Goal: Task Accomplishment & Management: Manage account settings

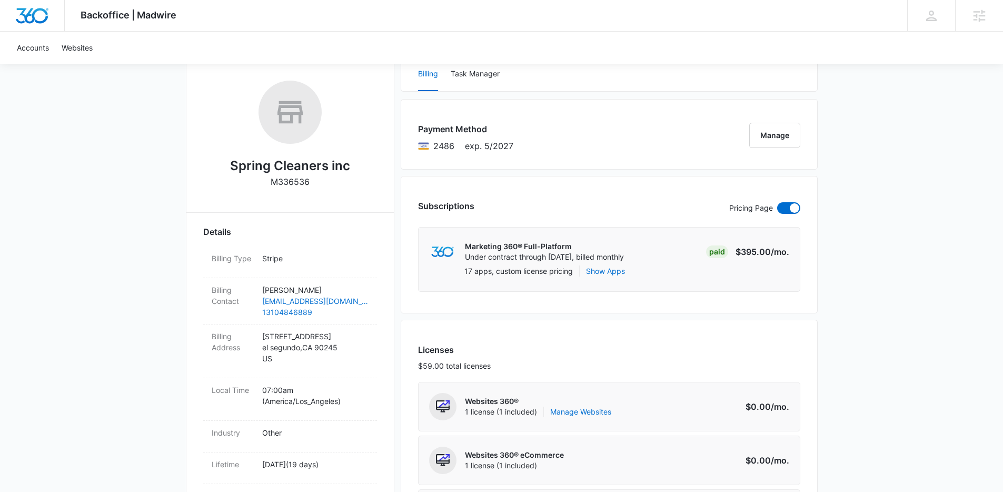
scroll to position [160, 0]
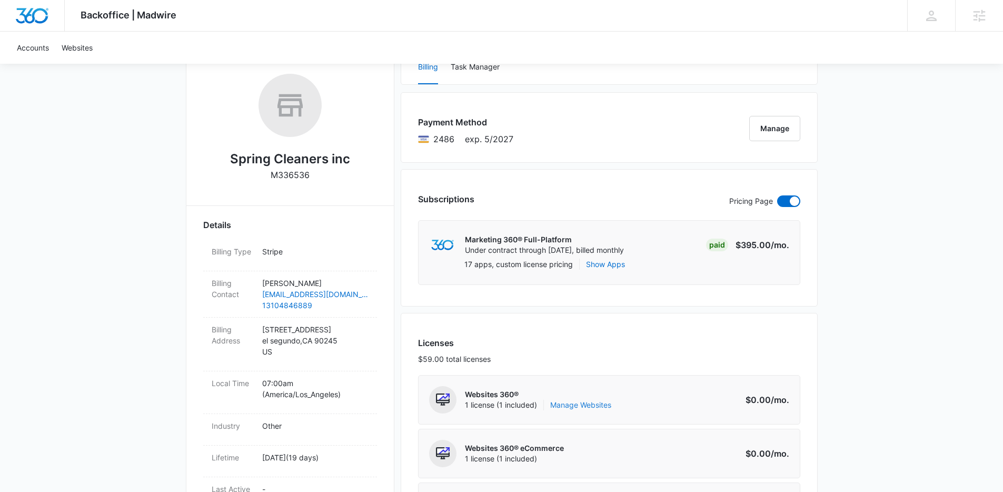
click at [599, 401] on link "Manage Websites" at bounding box center [580, 405] width 61 height 11
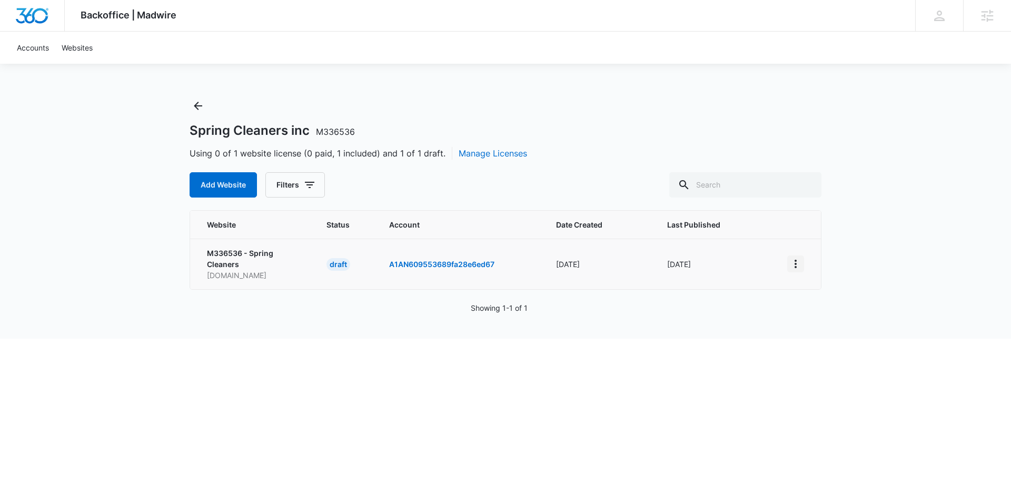
click at [796, 265] on icon "View More" at bounding box center [795, 263] width 13 height 13
click at [835, 344] on div "Activate Draft" at bounding box center [831, 340] width 63 height 7
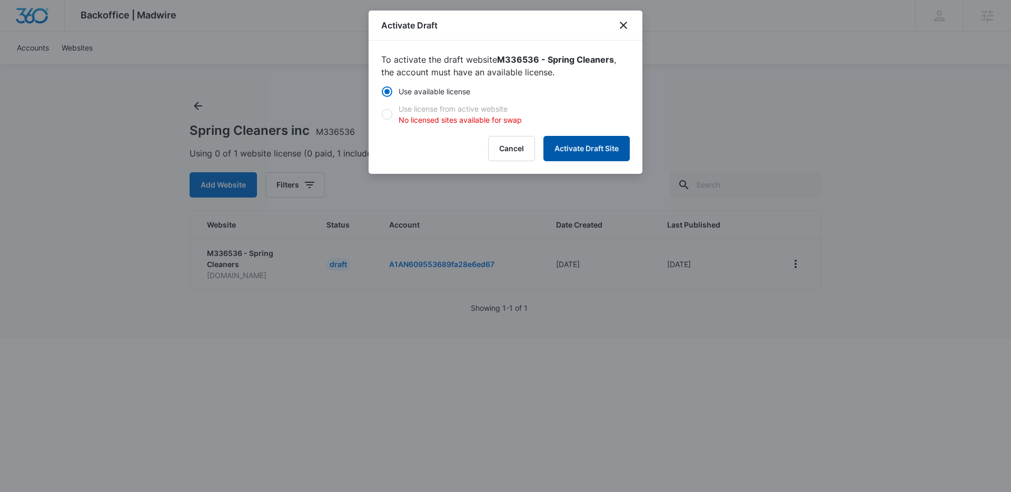
click at [580, 147] on button "Activate Draft Site" at bounding box center [586, 148] width 86 height 25
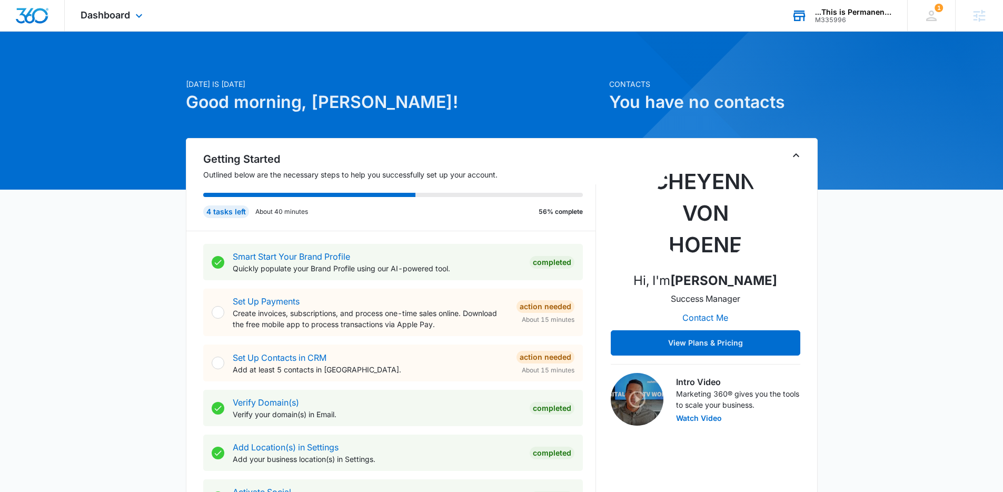
click at [821, 8] on div "...This is Permanent LLC" at bounding box center [853, 12] width 77 height 8
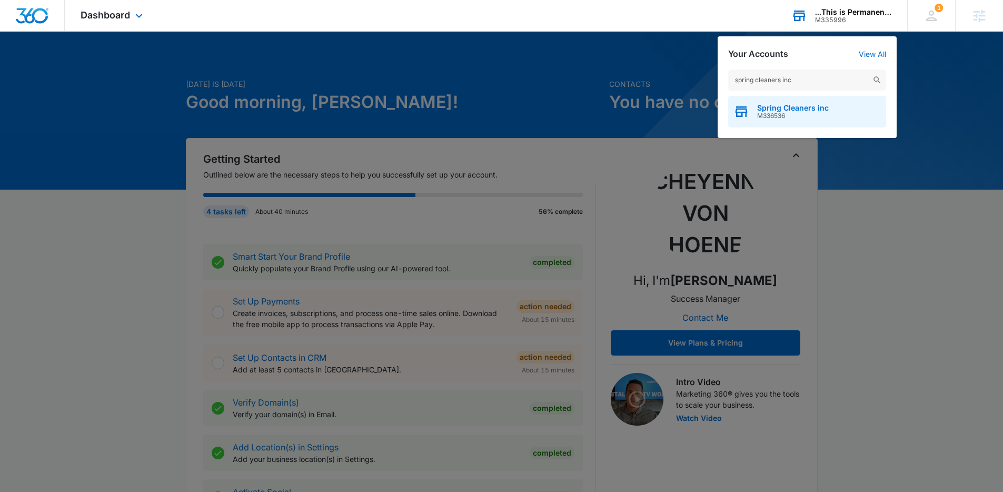
type input "spring cleaners inc"
click at [813, 112] on span "M336536" at bounding box center [793, 115] width 72 height 7
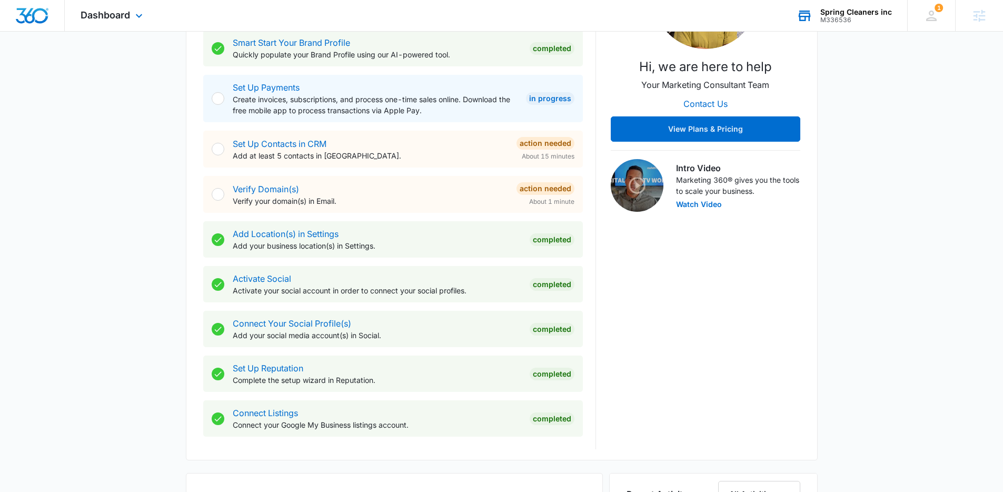
scroll to position [538, 0]
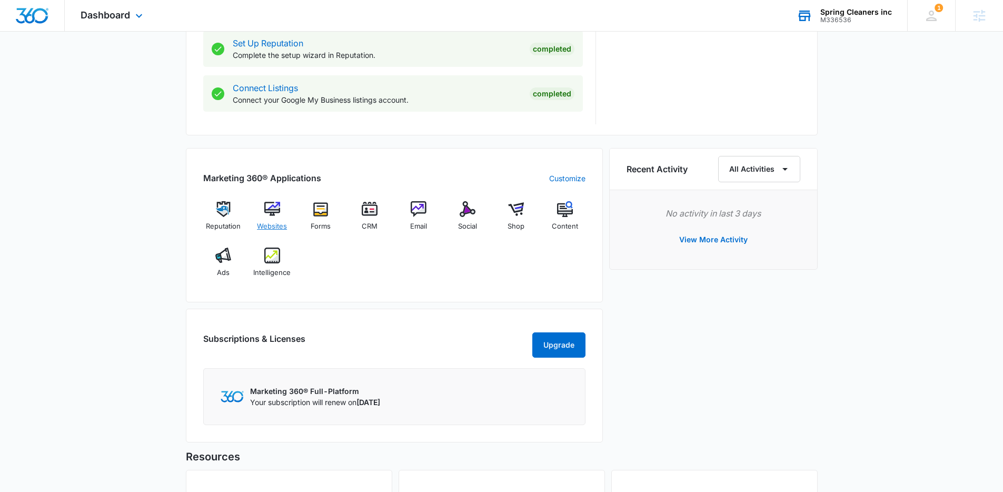
click at [270, 202] on img at bounding box center [272, 209] width 16 height 16
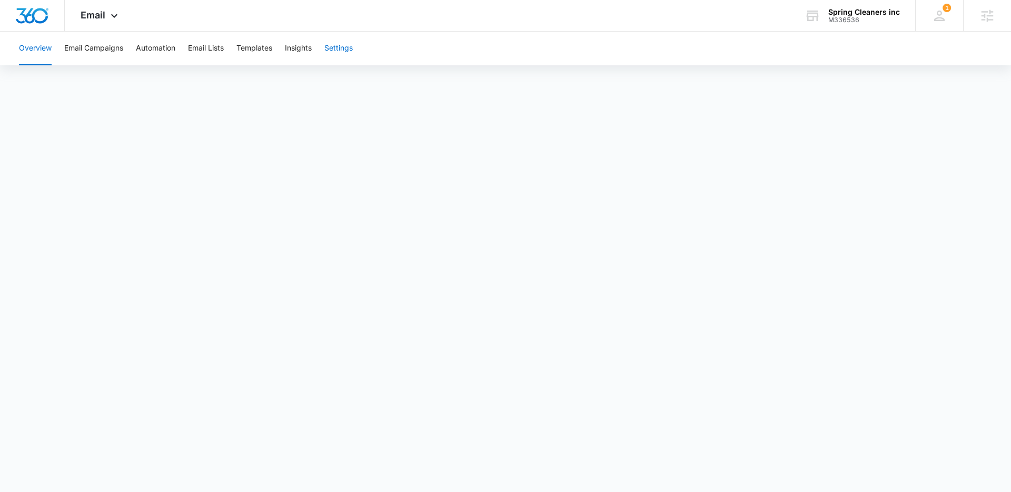
click at [343, 47] on button "Settings" at bounding box center [338, 49] width 28 height 34
click at [80, 22] on div "Email Apps Reputation Websites Forms CRM Email Social Shop Content Ads Intellig…" at bounding box center [101, 15] width 72 height 31
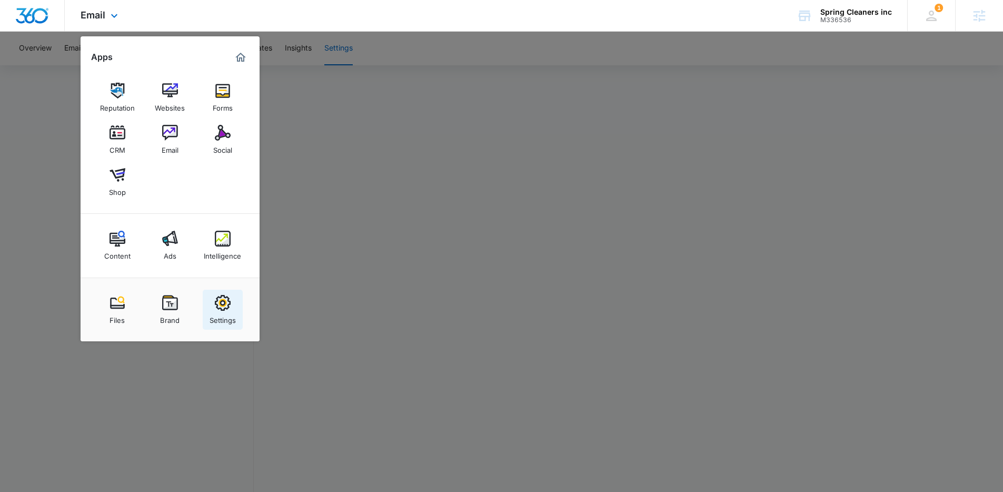
click at [222, 301] on img at bounding box center [223, 303] width 16 height 16
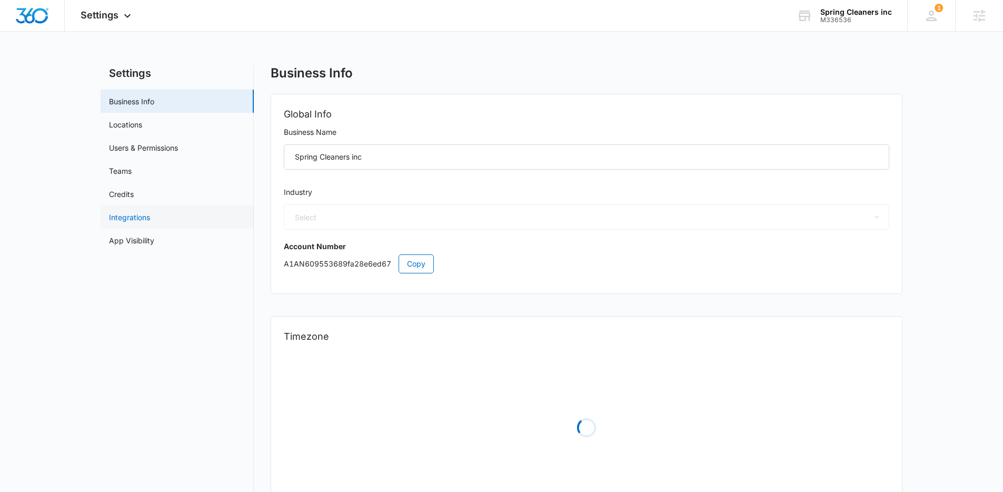
select select "52"
select select "US"
select select "America/Los_Angeles"
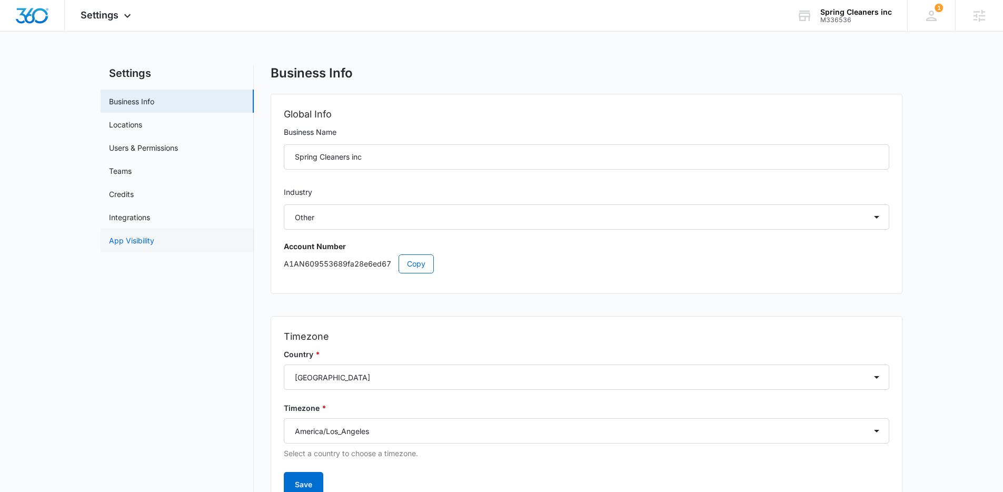
click at [138, 245] on link "App Visibility" at bounding box center [131, 240] width 45 height 11
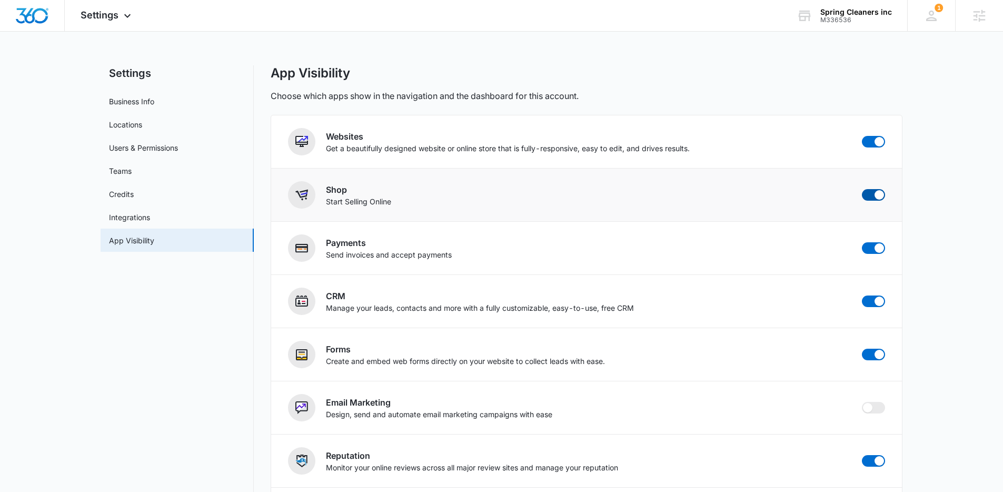
click at [875, 197] on span at bounding box center [878, 194] width 9 height 9
click at [862, 189] on input "checkbox" at bounding box center [861, 188] width 1 height 1
checkbox input "false"
click at [43, 24] on div at bounding box center [32, 15] width 65 height 31
click at [39, 23] on div at bounding box center [32, 15] width 65 height 31
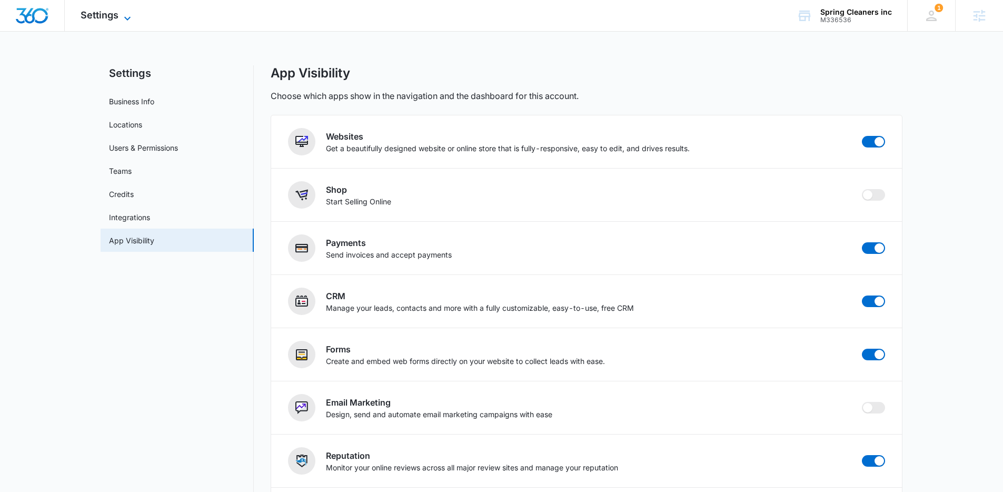
click at [108, 15] on span "Settings" at bounding box center [100, 14] width 38 height 11
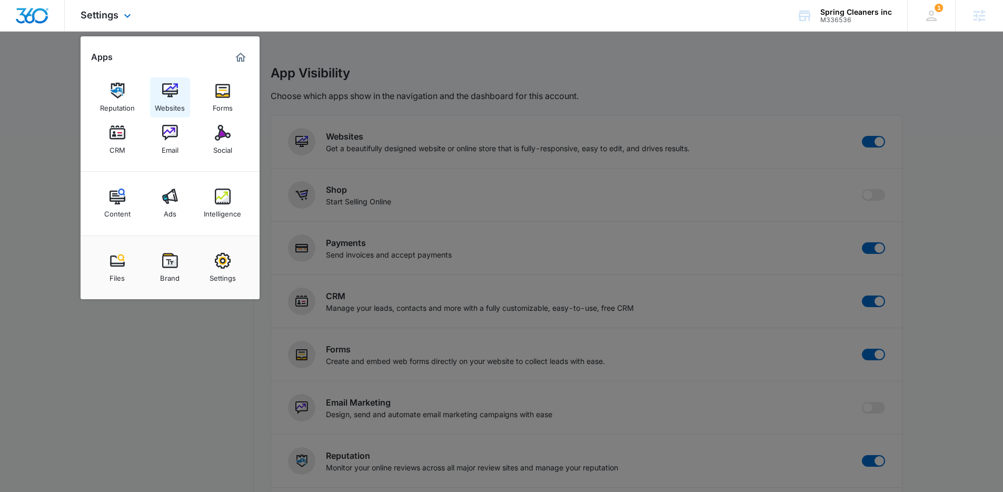
click at [162, 97] on img at bounding box center [170, 91] width 16 height 16
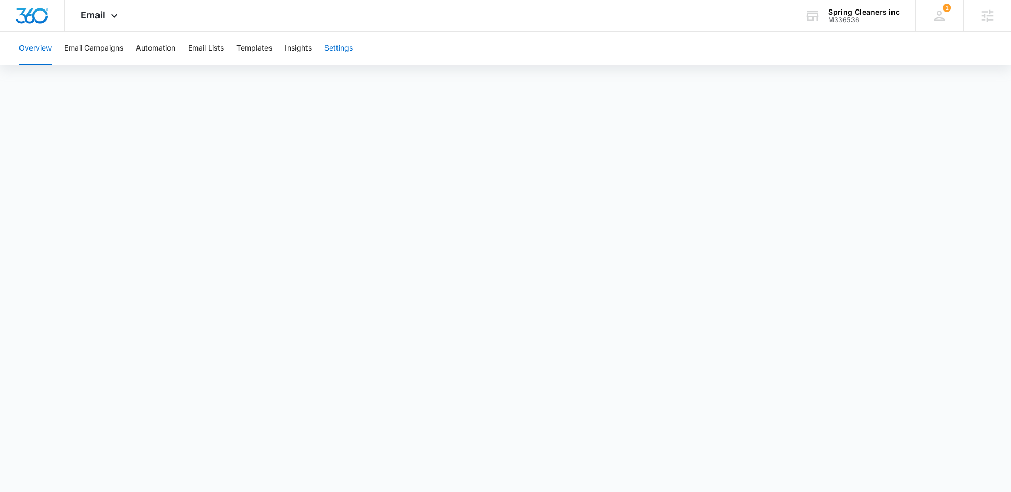
click at [338, 50] on button "Settings" at bounding box center [338, 49] width 28 height 34
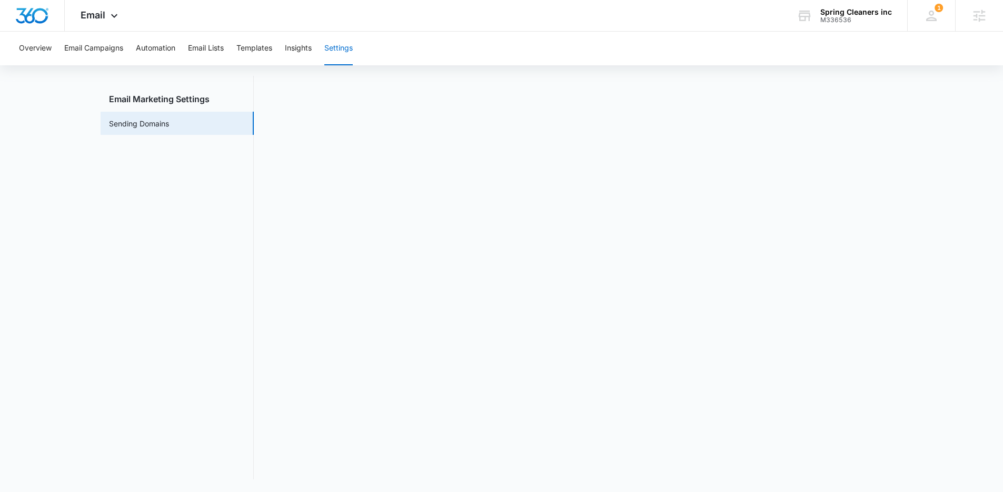
click at [227, 268] on nav "Email Marketing Settings Sending Domains" at bounding box center [177, 277] width 153 height 403
click at [229, 193] on nav "Email Marketing Settings Sending Domains" at bounding box center [177, 277] width 153 height 403
click at [38, 15] on img "Dashboard" at bounding box center [32, 16] width 34 height 16
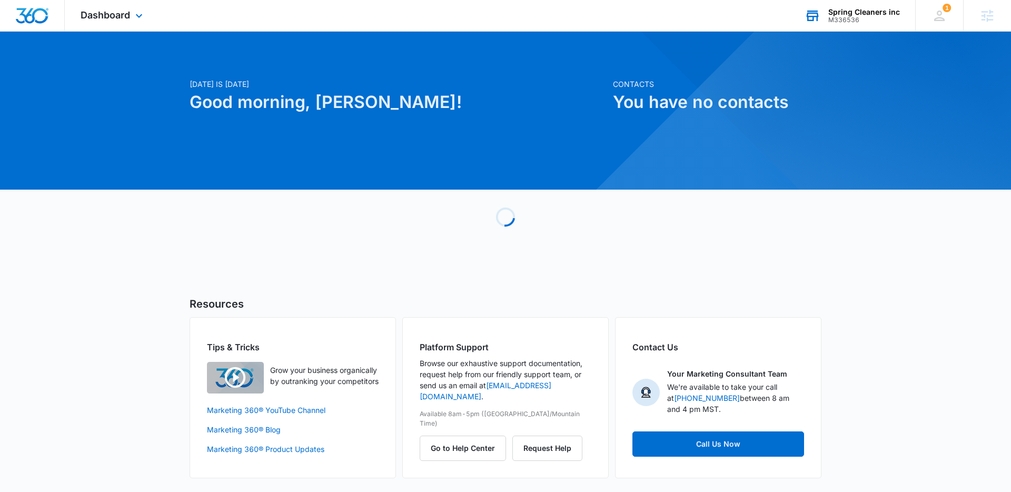
click at [844, 8] on div "Spring Cleaners inc" at bounding box center [864, 12] width 72 height 8
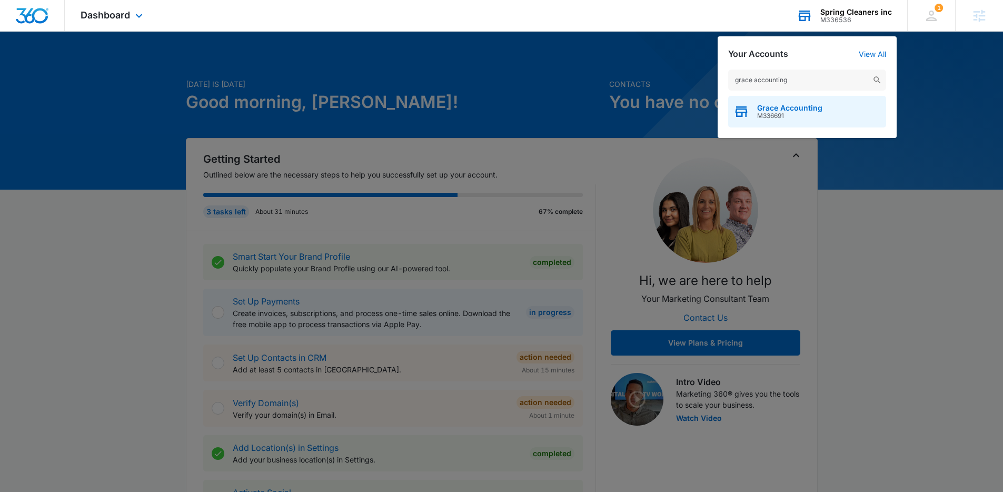
type input "grace accounting"
click at [768, 122] on div "Grace Accounting M336691" at bounding box center [807, 112] width 158 height 32
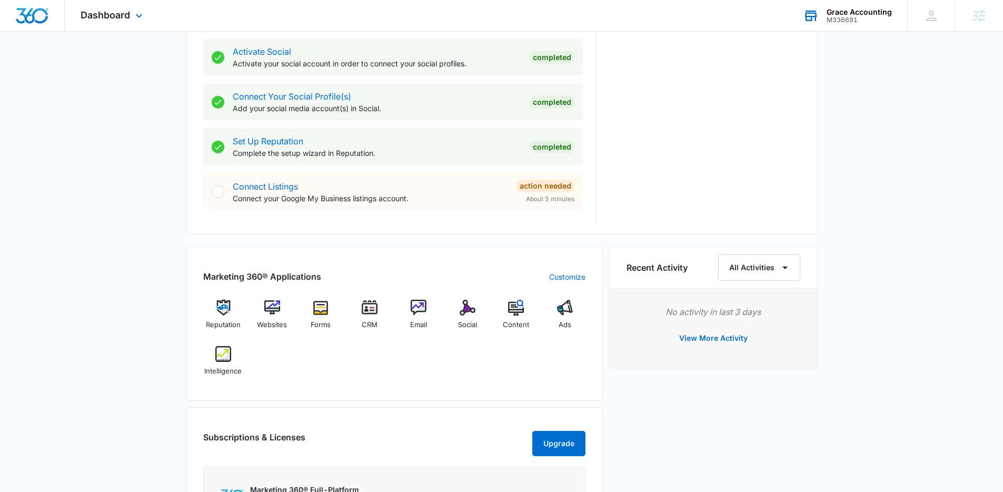
scroll to position [463, 0]
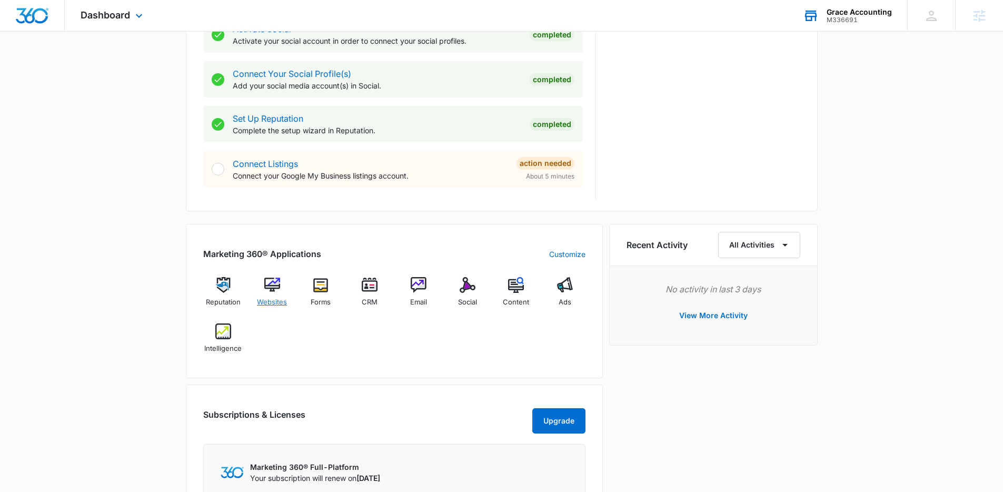
click at [274, 286] on img at bounding box center [272, 285] width 16 height 16
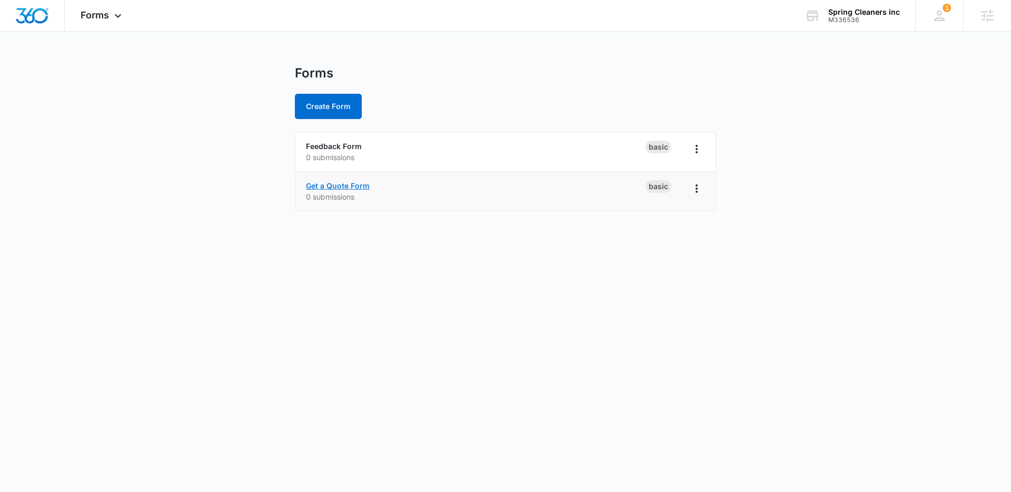
click at [351, 185] on link "Get a Quote Form" at bounding box center [338, 185] width 64 height 9
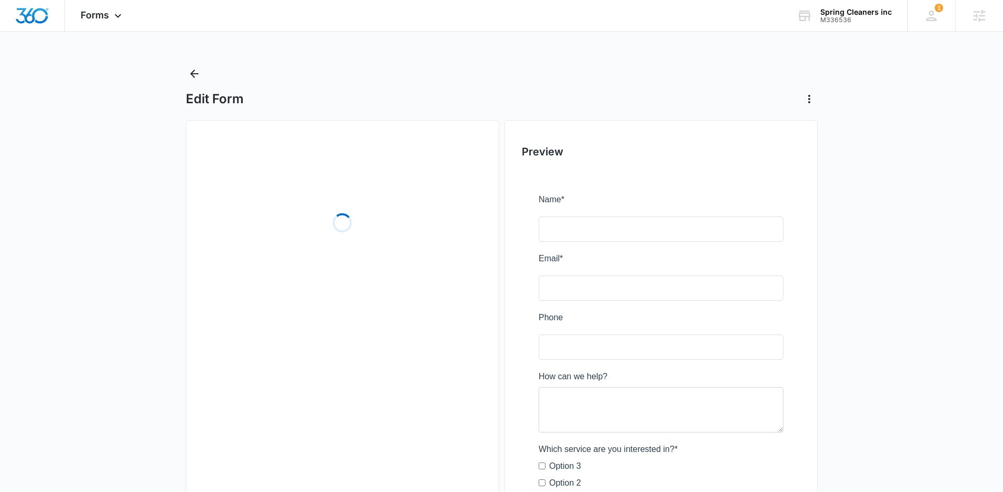
scroll to position [2, 0]
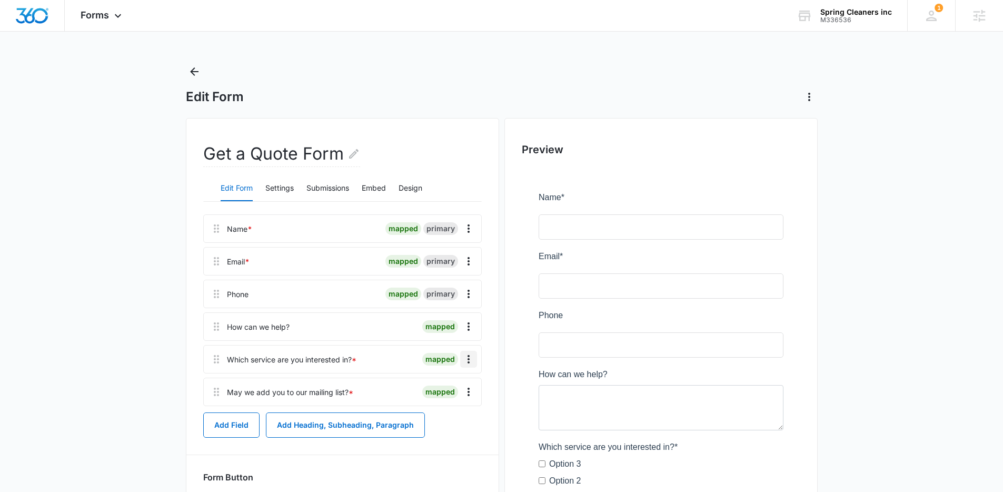
click at [468, 354] on icon "Overflow Menu" at bounding box center [468, 359] width 13 height 13
click at [447, 409] on button "Delete" at bounding box center [446, 404] width 60 height 16
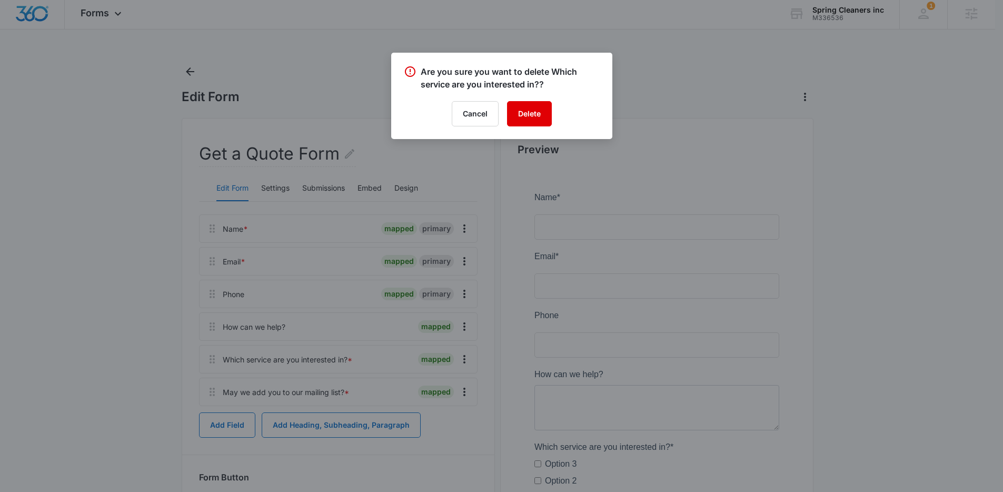
click at [546, 113] on button "Delete" at bounding box center [529, 113] width 45 height 25
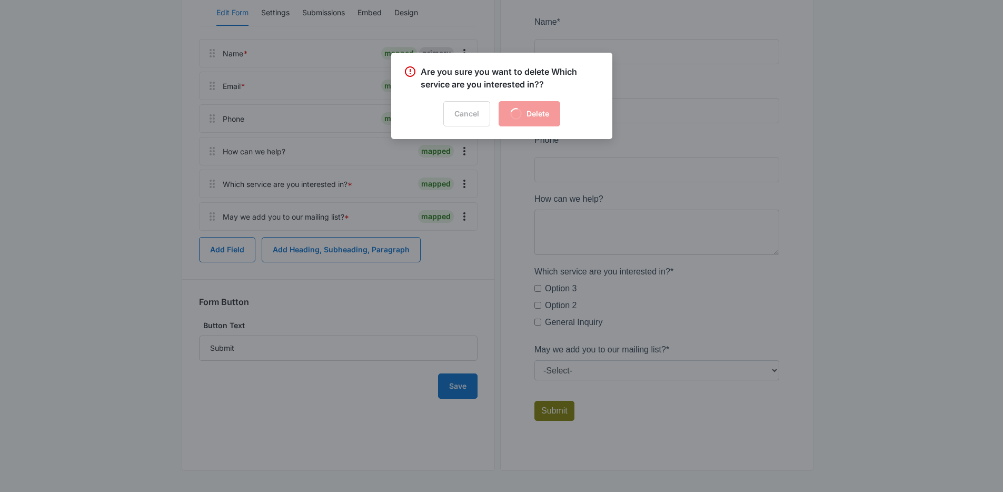
scroll to position [0, 0]
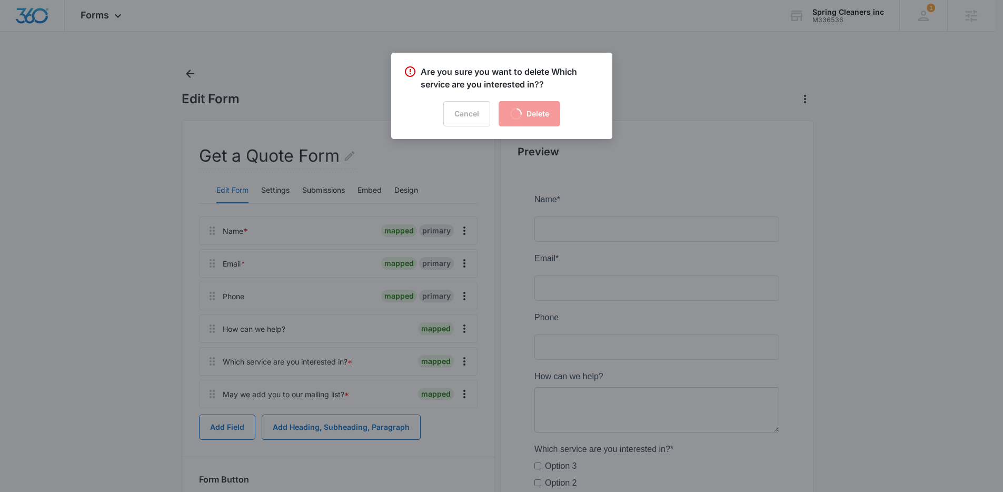
click at [665, 192] on div at bounding box center [501, 246] width 1003 height 492
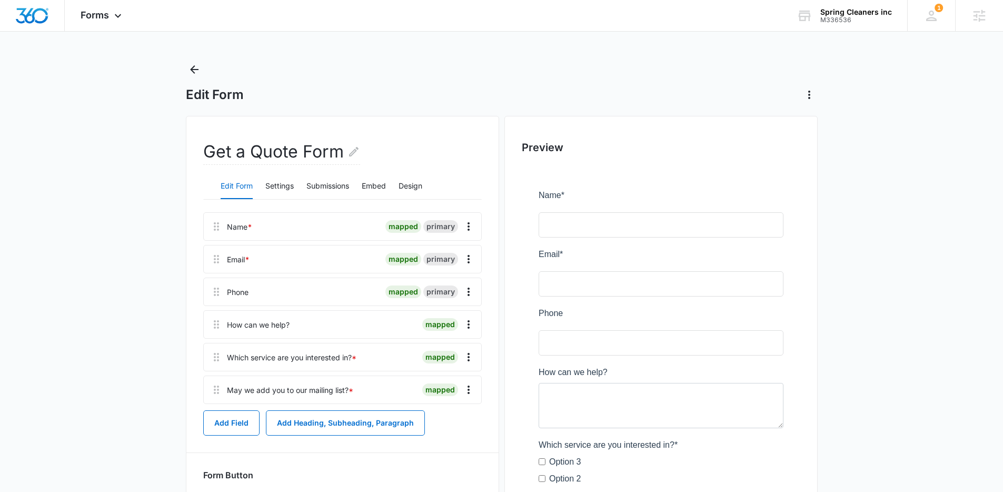
scroll to position [6, 0]
click at [465, 355] on icon "Overflow Menu" at bounding box center [468, 354] width 13 height 13
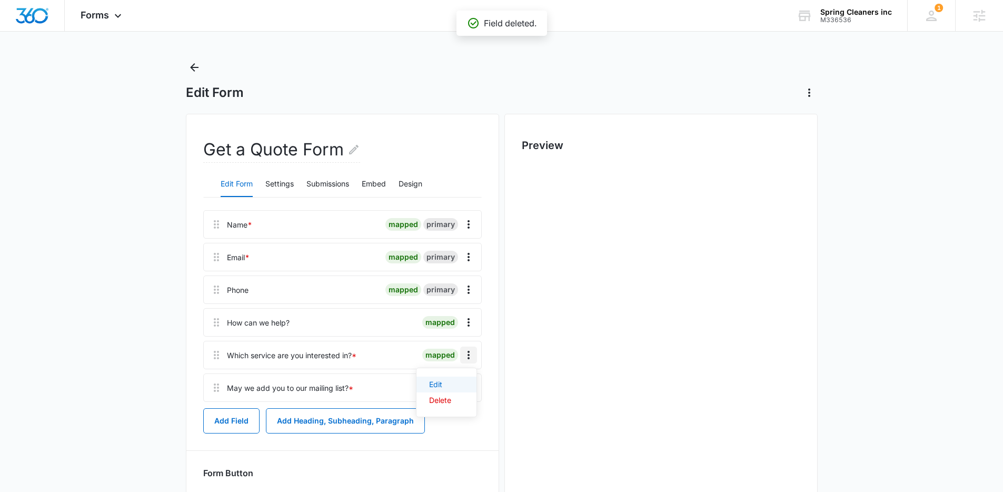
scroll to position [0, 0]
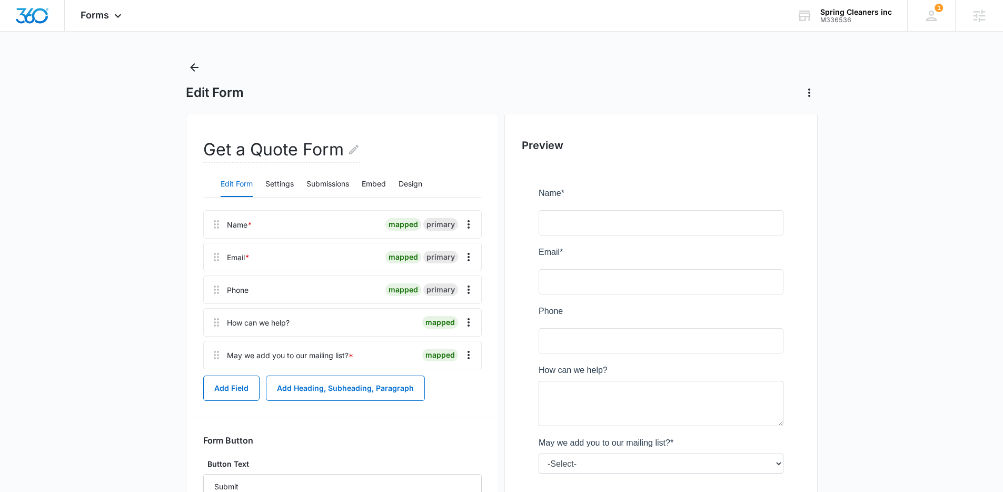
click at [473, 438] on div "Form Button" at bounding box center [342, 440] width 278 height 11
click at [104, 22] on div "Forms Apps Reputation Websites Forms CRM Email Social Content Ads Intelligence …" at bounding box center [102, 15] width 75 height 31
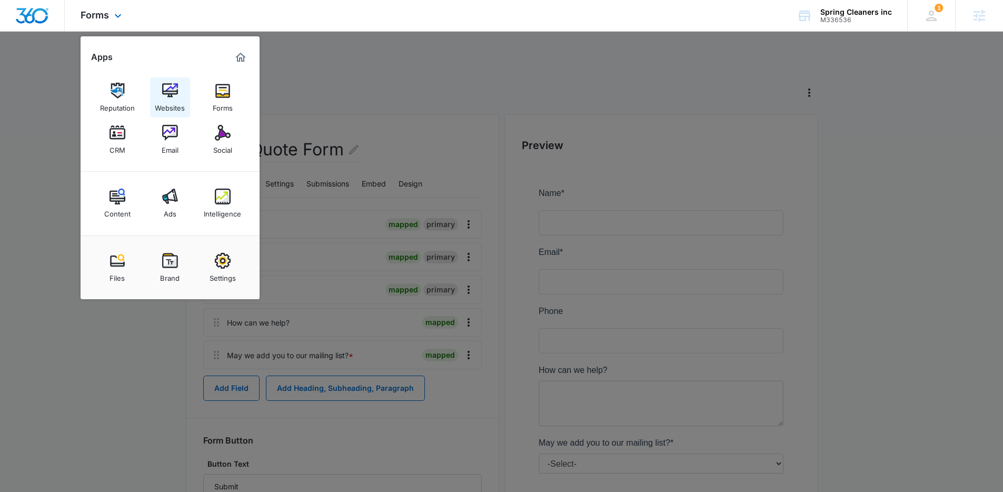
click at [175, 104] on div "Websites" at bounding box center [170, 105] width 30 height 14
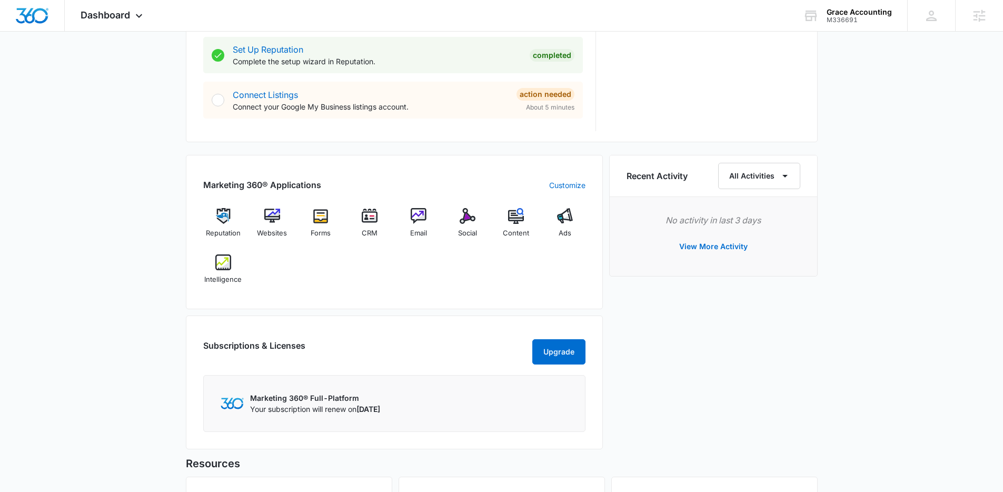
scroll to position [537, 0]
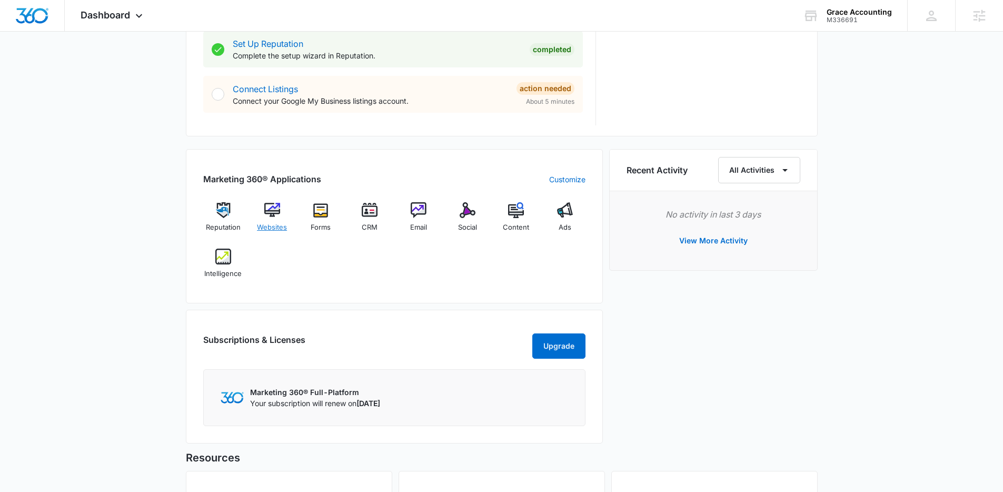
click at [271, 212] on img at bounding box center [272, 210] width 16 height 16
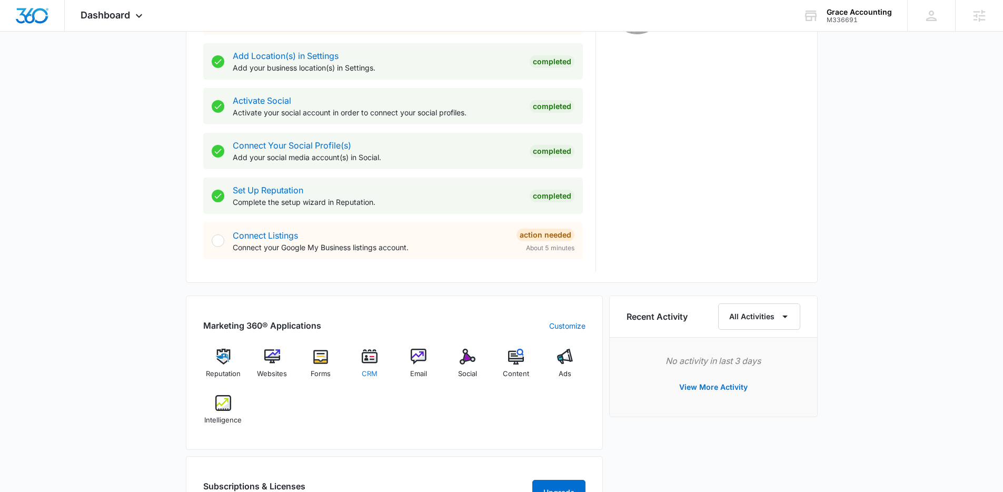
scroll to position [424, 0]
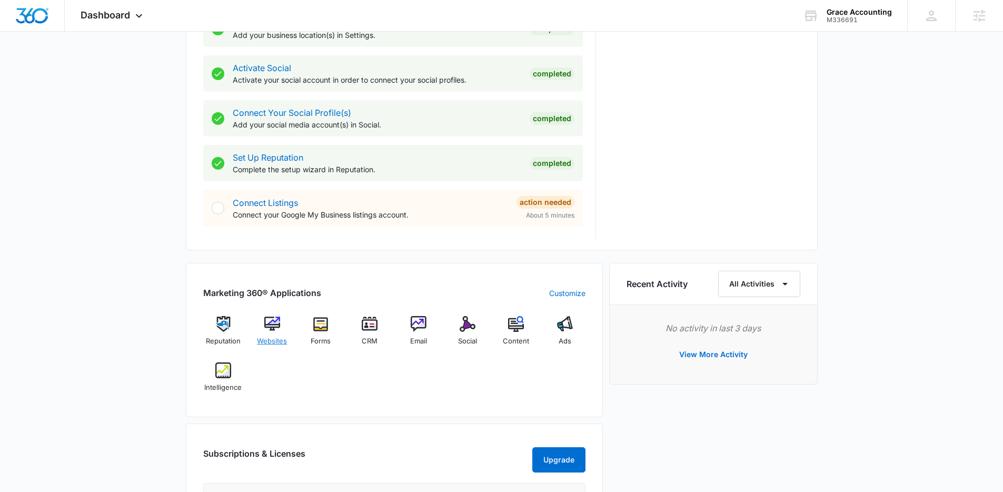
click at [268, 323] on img at bounding box center [272, 324] width 16 height 16
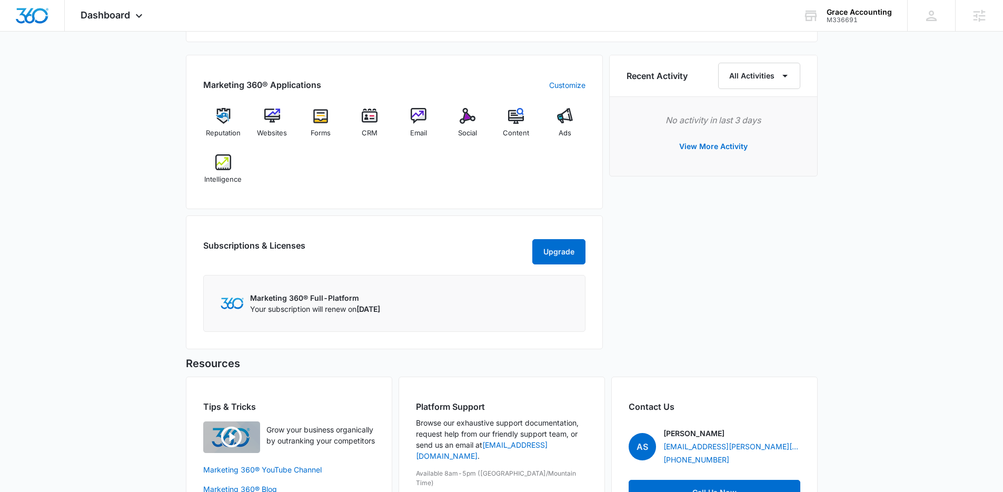
scroll to position [690, 0]
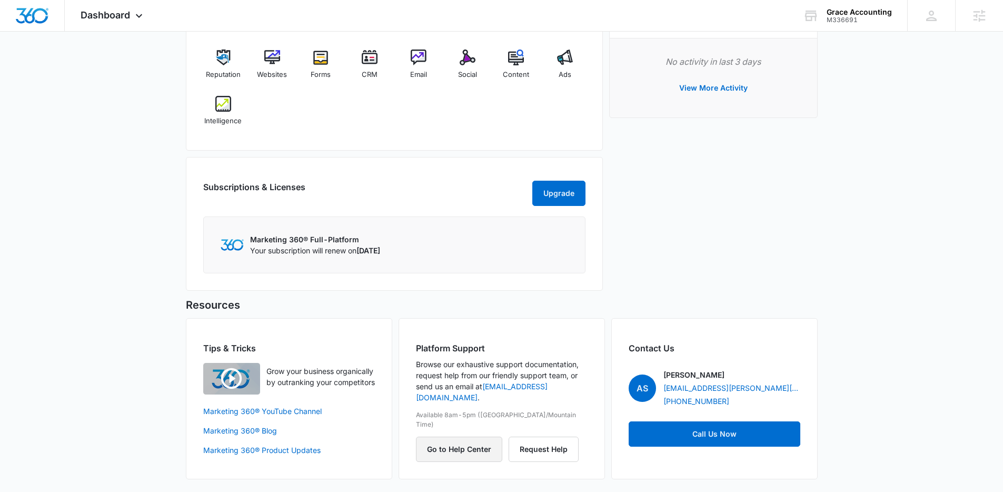
click at [457, 436] on button "Go to Help Center" at bounding box center [459, 448] width 86 height 25
click at [272, 71] on span "Websites" at bounding box center [272, 74] width 30 height 11
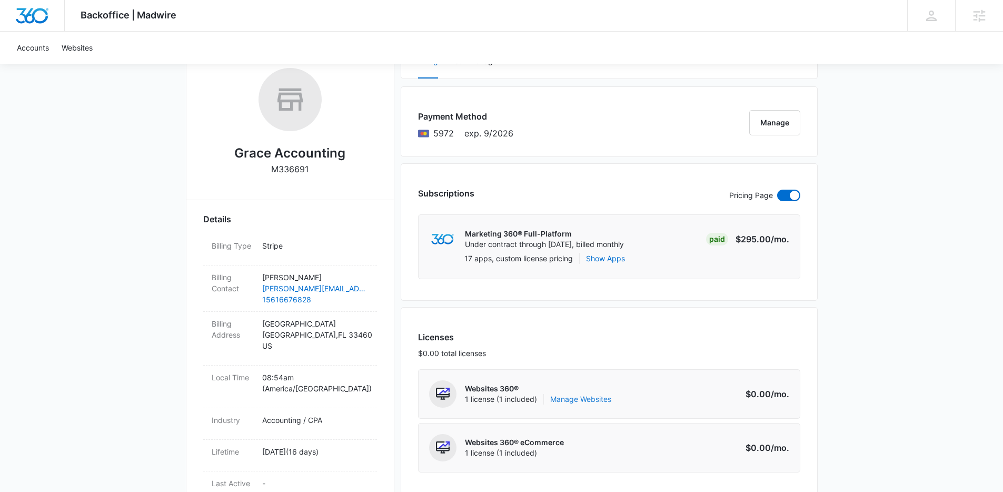
scroll to position [166, 0]
click at [591, 397] on link "Manage Websites" at bounding box center [580, 398] width 61 height 11
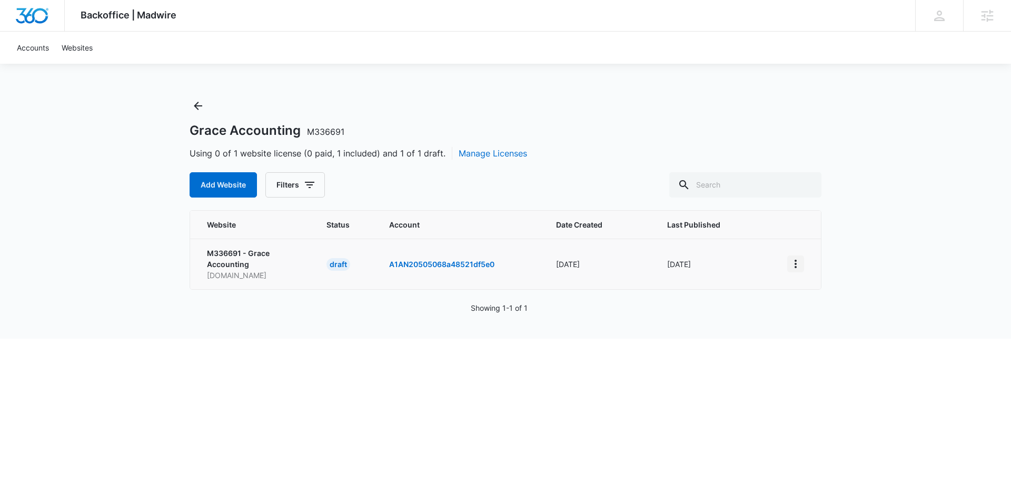
click at [800, 265] on icon "View More" at bounding box center [795, 263] width 13 height 13
click at [820, 356] on div "Show to Customer" at bounding box center [831, 356] width 63 height 7
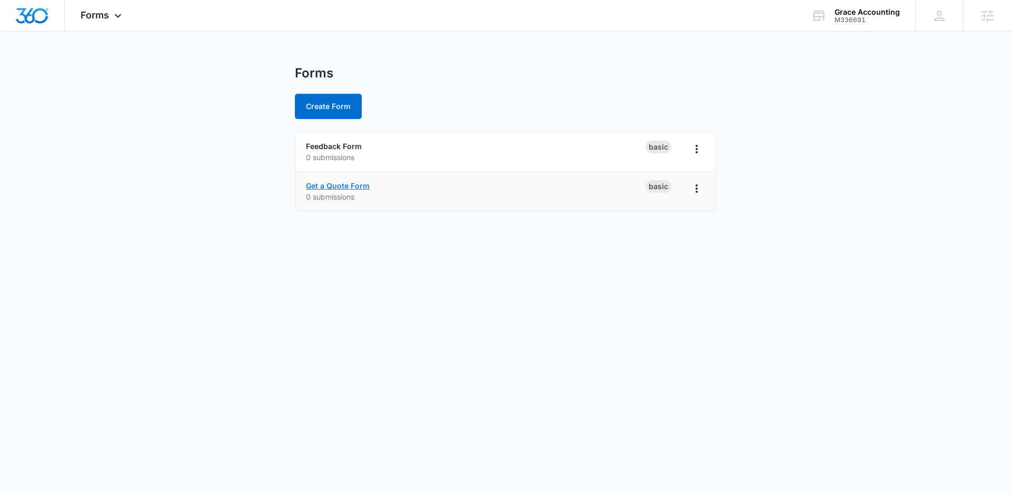
click at [327, 182] on link "Get a Quote Form" at bounding box center [338, 185] width 64 height 9
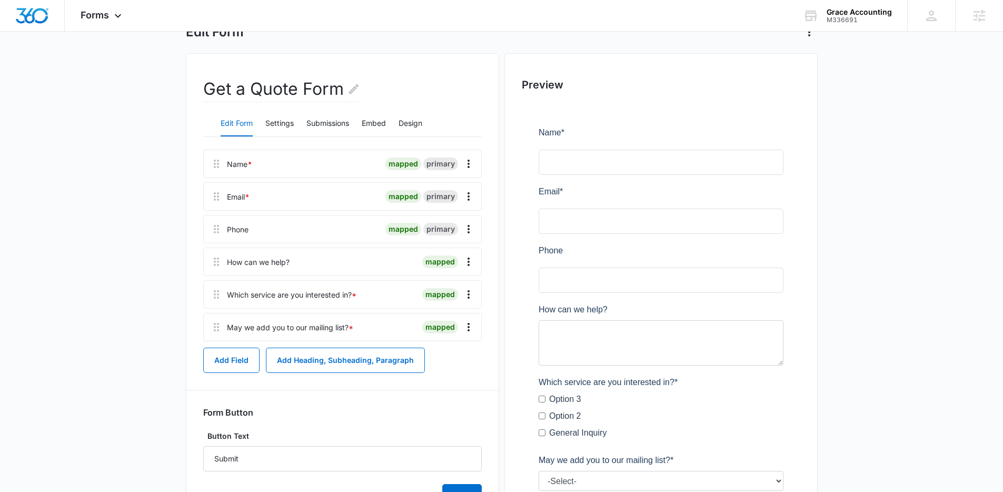
scroll to position [101, 0]
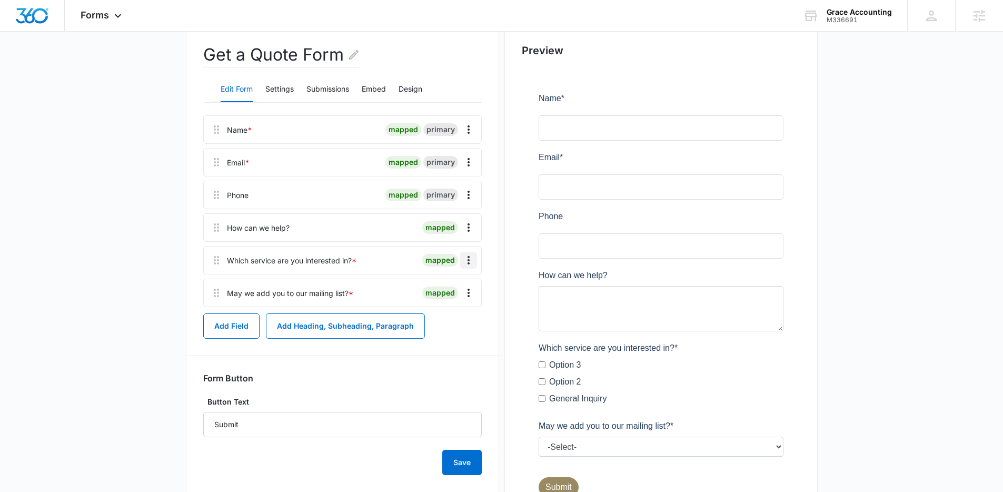
click at [467, 257] on icon "Overflow Menu" at bounding box center [468, 260] width 13 height 13
click at [458, 301] on button "Delete" at bounding box center [446, 305] width 60 height 16
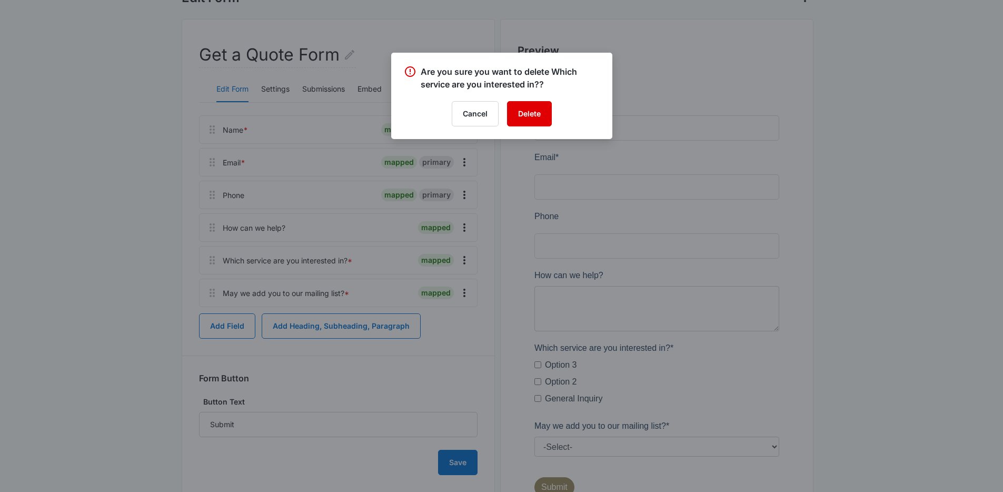
click at [536, 109] on button "Delete" at bounding box center [529, 113] width 45 height 25
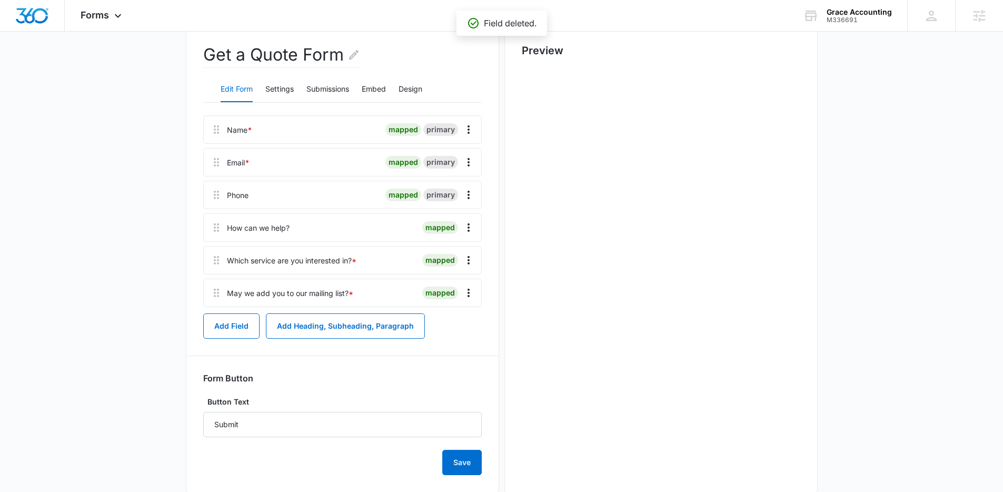
scroll to position [0, 0]
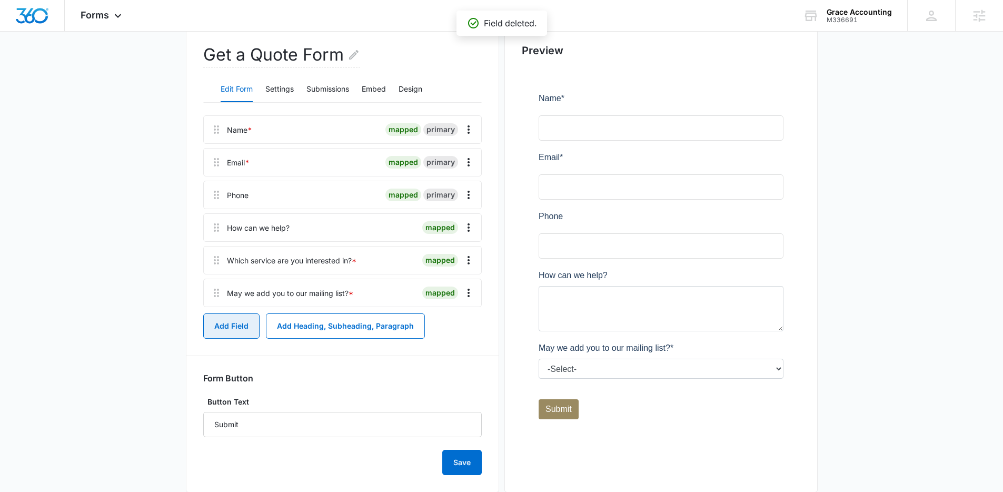
click at [236, 328] on button "Add Field" at bounding box center [231, 325] width 56 height 25
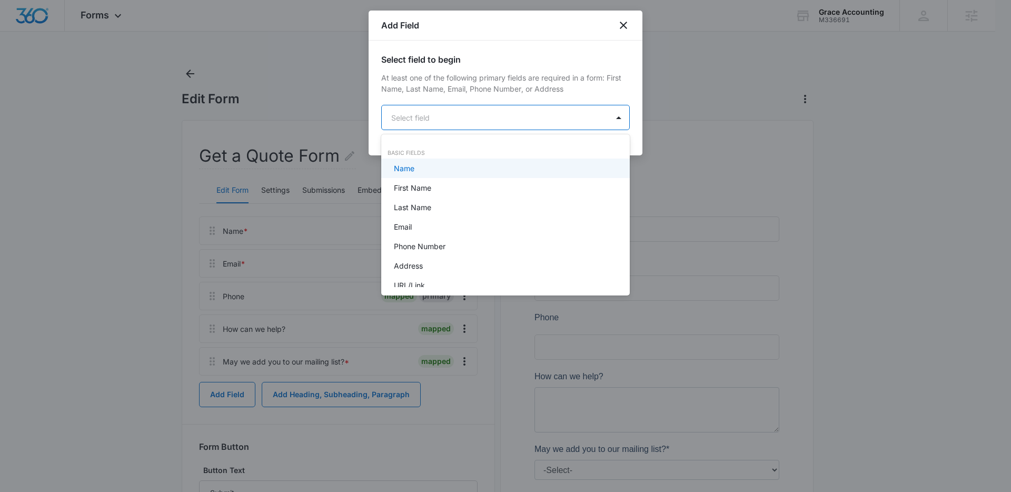
click at [468, 124] on body "Forms Apps Reputation Websites Forms CRM Email Social Content Ads Intelligence …" at bounding box center [505, 246] width 1011 height 492
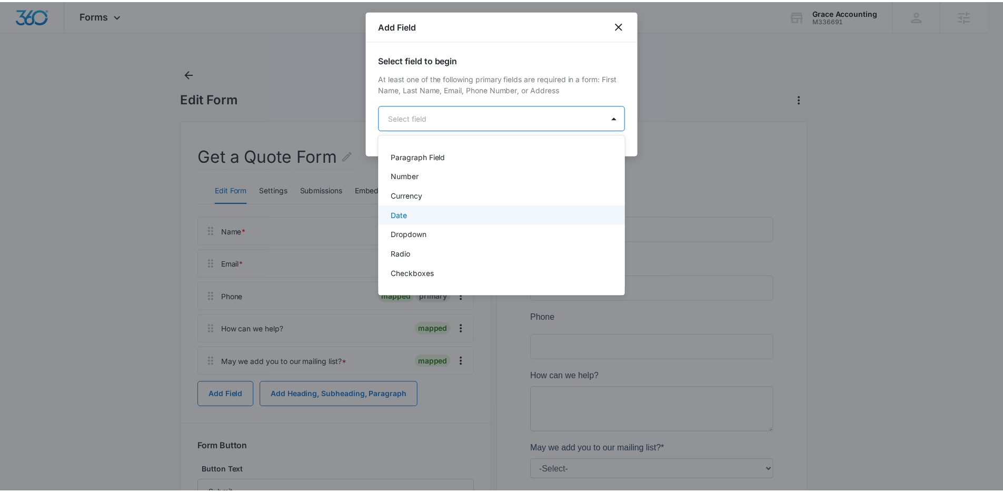
scroll to position [169, 0]
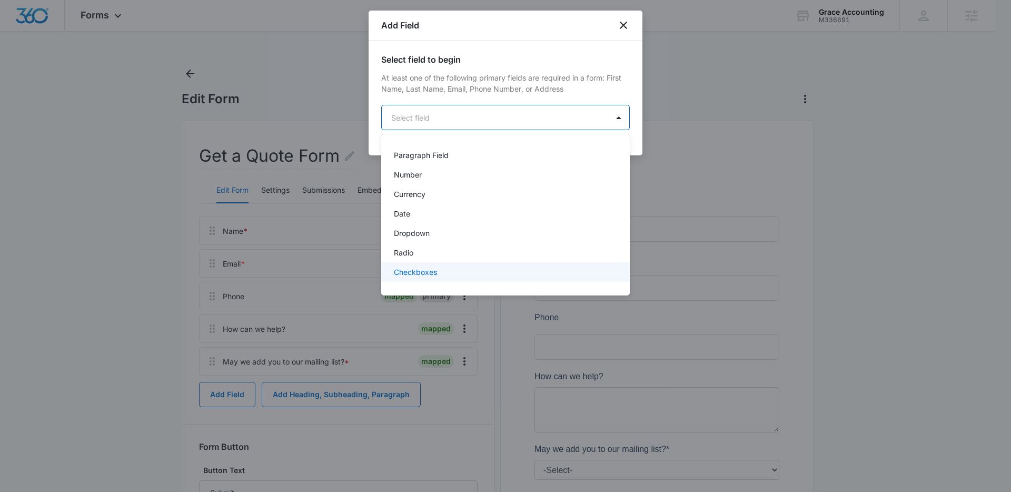
click at [461, 278] on div "Checkboxes" at bounding box center [505, 271] width 248 height 19
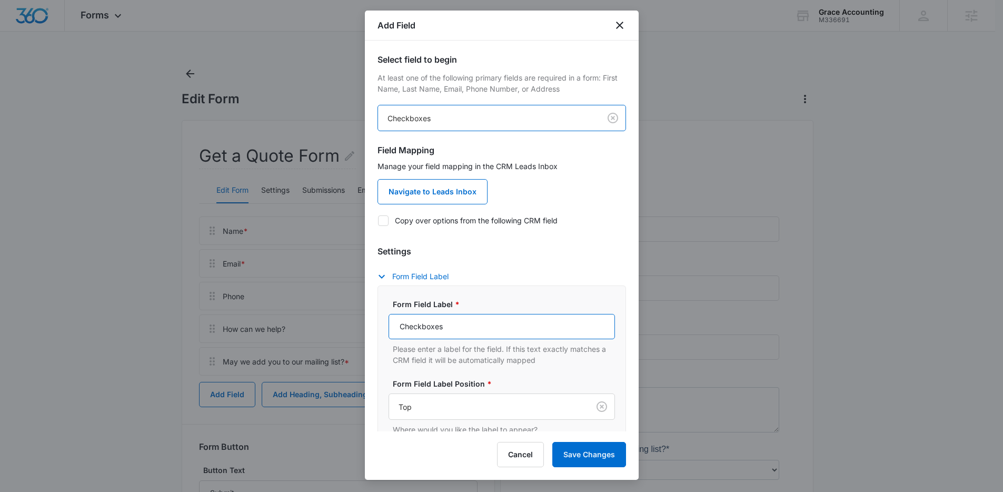
click at [462, 331] on input "Checkboxes" at bounding box center [501, 326] width 226 height 25
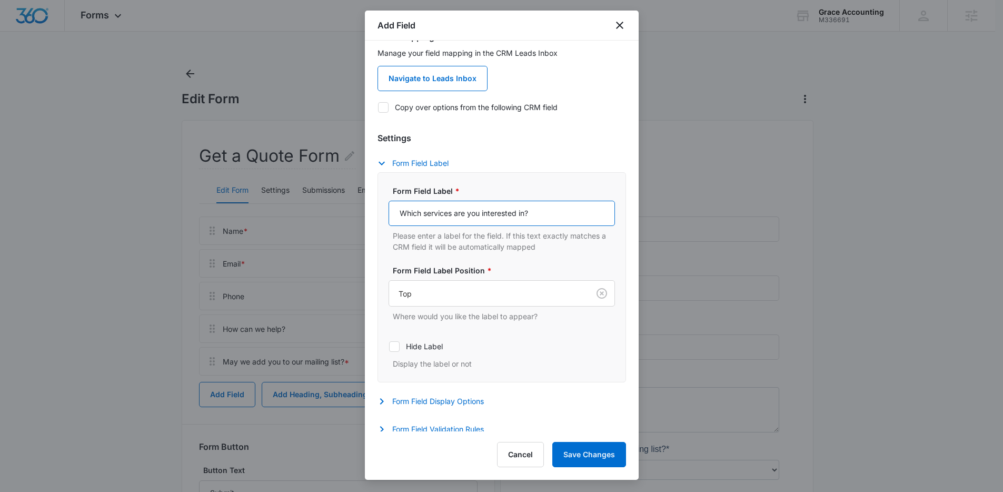
scroll to position [125, 0]
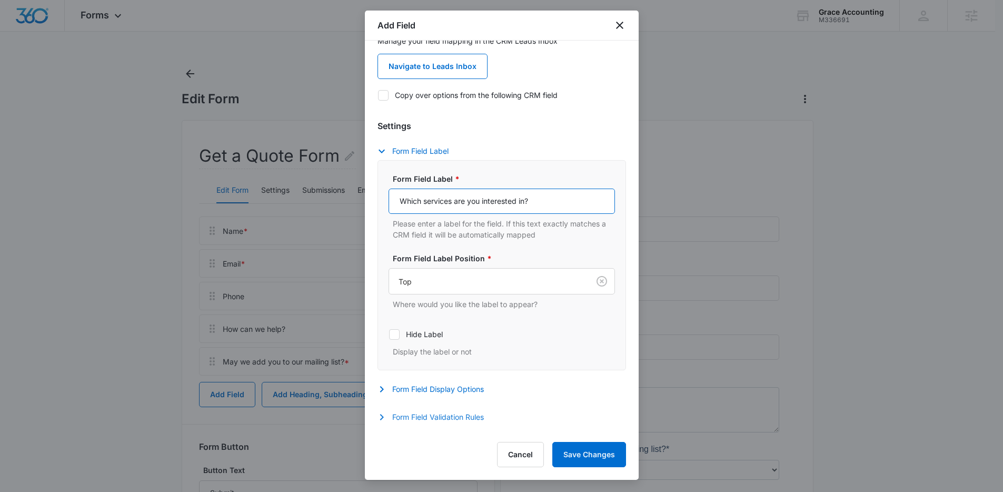
type input "Which services are you interested in?"
click at [426, 415] on button "Form Field Validation Rules" at bounding box center [435, 417] width 117 height 13
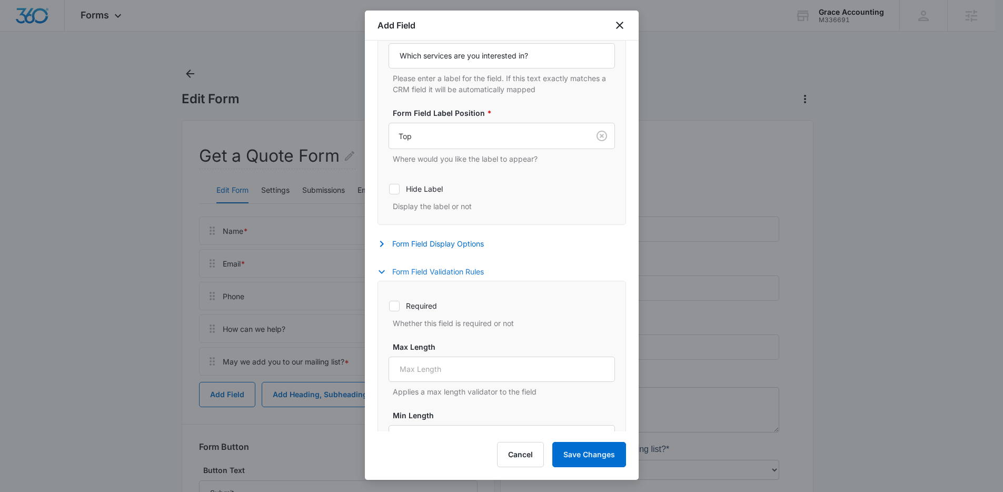
scroll to position [624, 0]
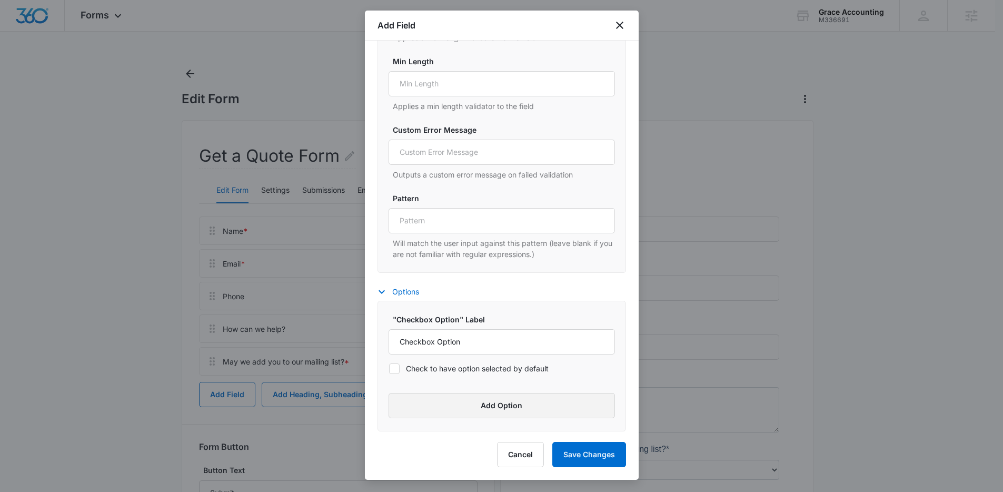
click at [493, 404] on button "Add Option" at bounding box center [501, 405] width 226 height 25
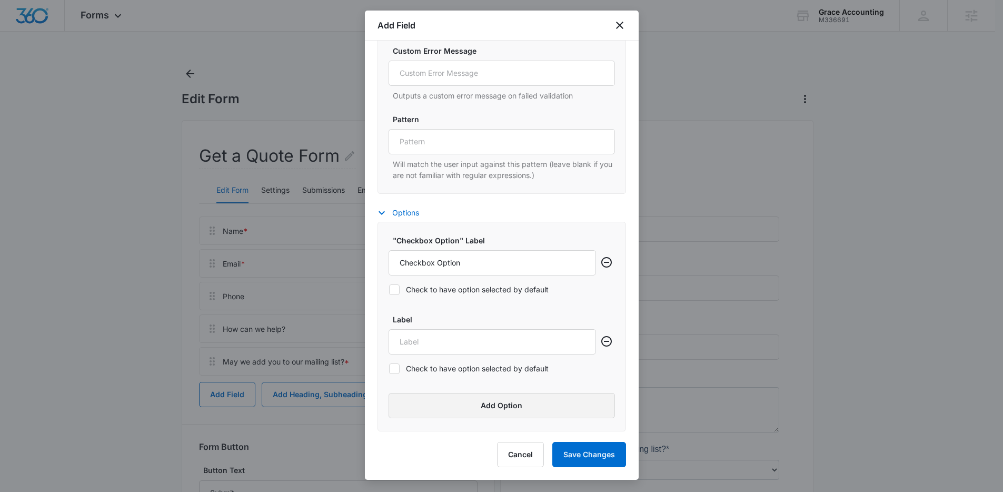
click at [492, 403] on button "Add Option" at bounding box center [501, 405] width 226 height 25
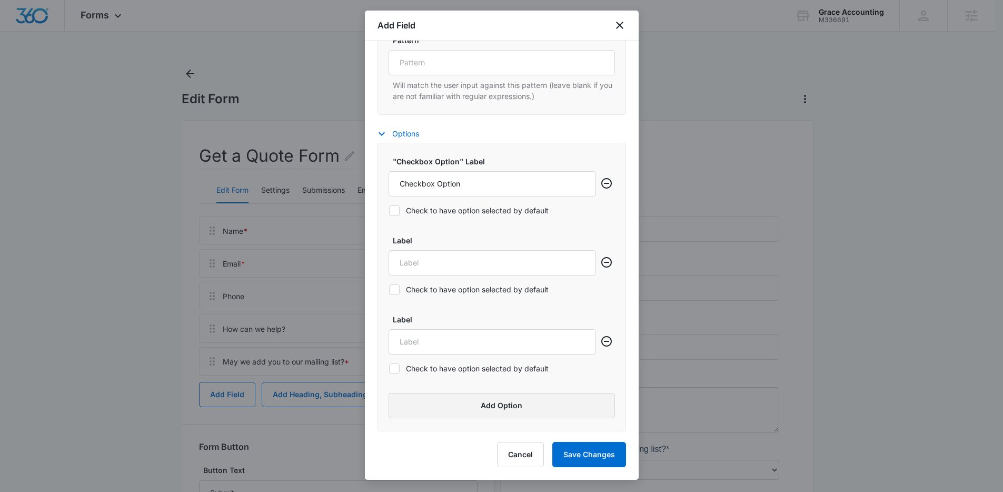
click at [492, 403] on button "Add Option" at bounding box center [501, 405] width 226 height 25
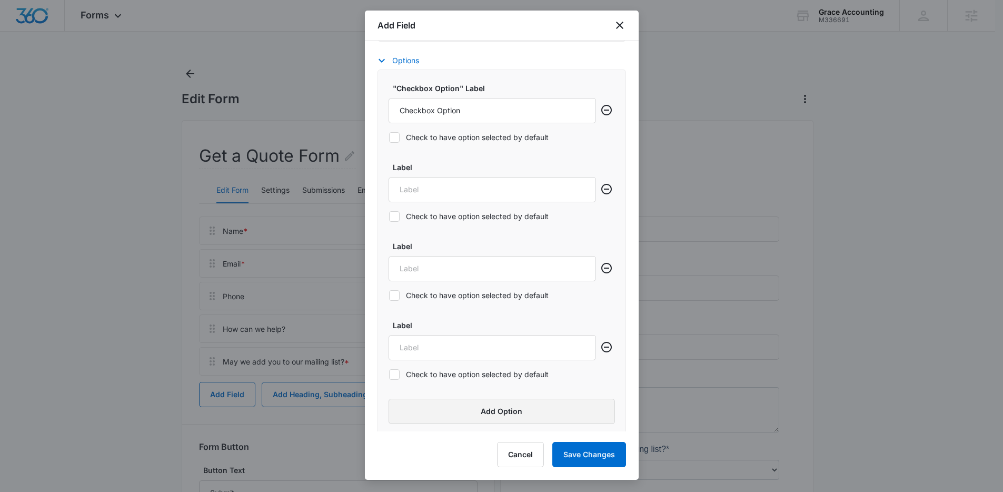
scroll to position [861, 0]
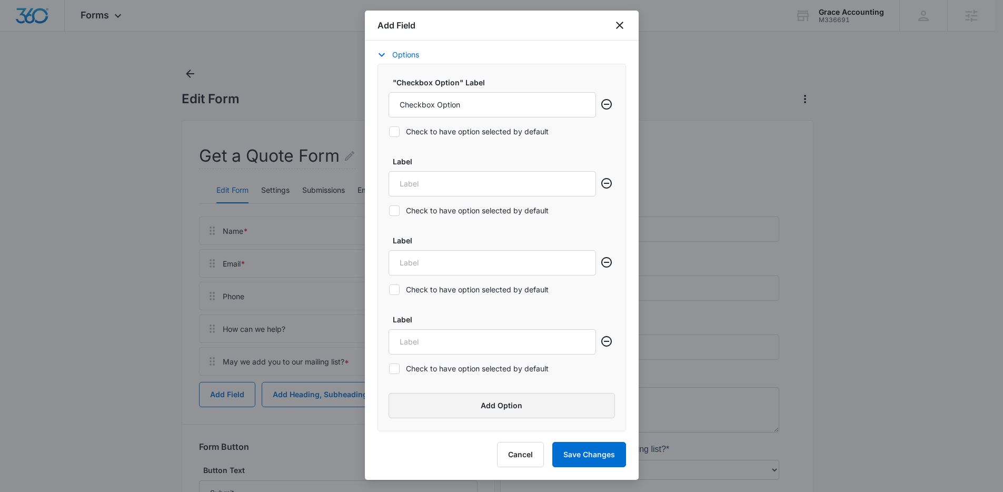
click at [492, 402] on button "Add Option" at bounding box center [501, 405] width 226 height 25
click at [443, 112] on input "Checkbox Option" at bounding box center [491, 104] width 207 height 25
click at [444, 112] on input "Checkbox Option" at bounding box center [491, 104] width 207 height 25
type input "Bookkeeping"
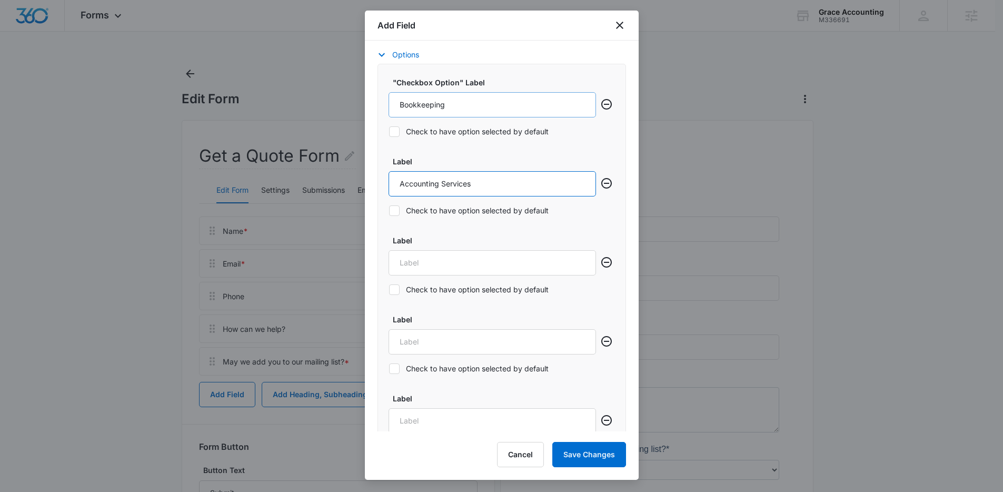
type input "Accounting Services"
type input "Financial Services"
type input "Tax Preparation"
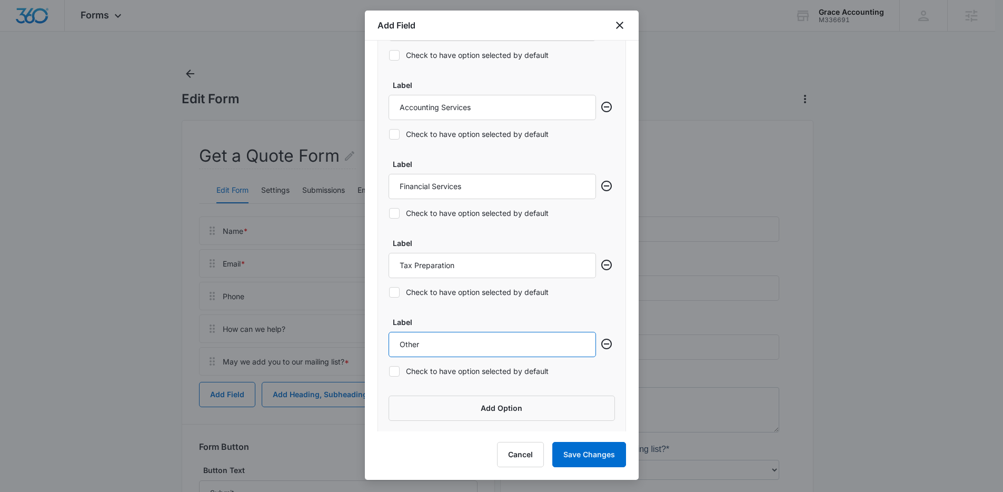
scroll to position [940, 0]
type input "Other"
click at [601, 456] on button "Save Changes" at bounding box center [589, 454] width 74 height 25
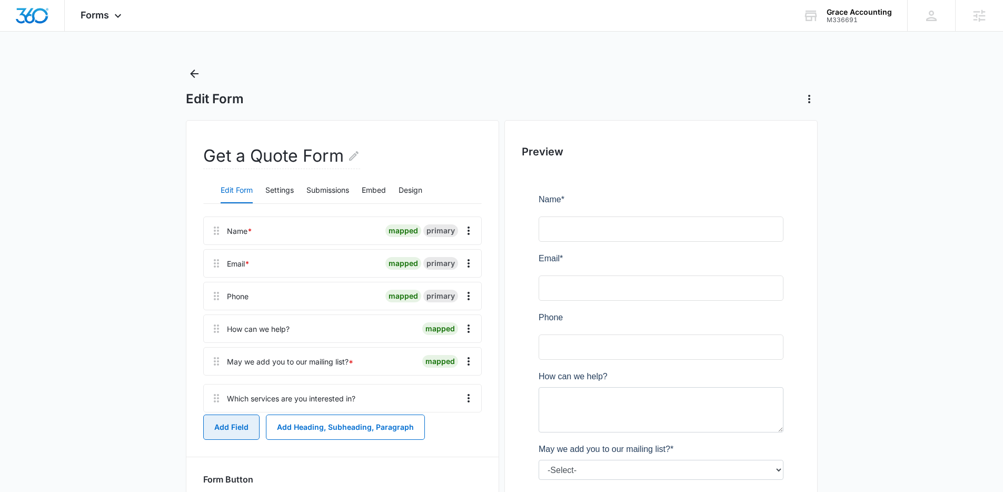
scroll to position [3, 0]
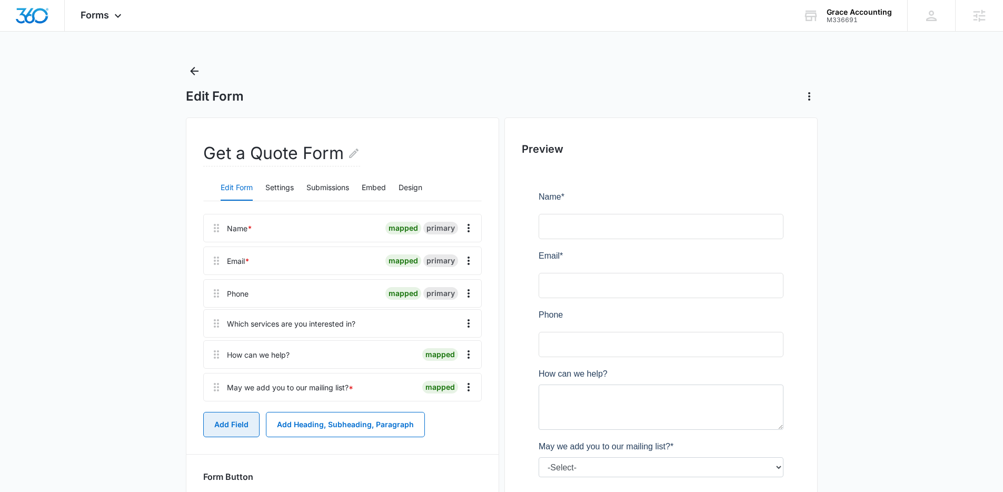
drag, startPoint x: 218, startPoint y: 390, endPoint x: 218, endPoint y: 310, distance: 80.0
click at [218, 310] on div "Name * mapped primary Email * mapped primary Phone mapped primary How can we he…" at bounding box center [342, 310] width 278 height 192
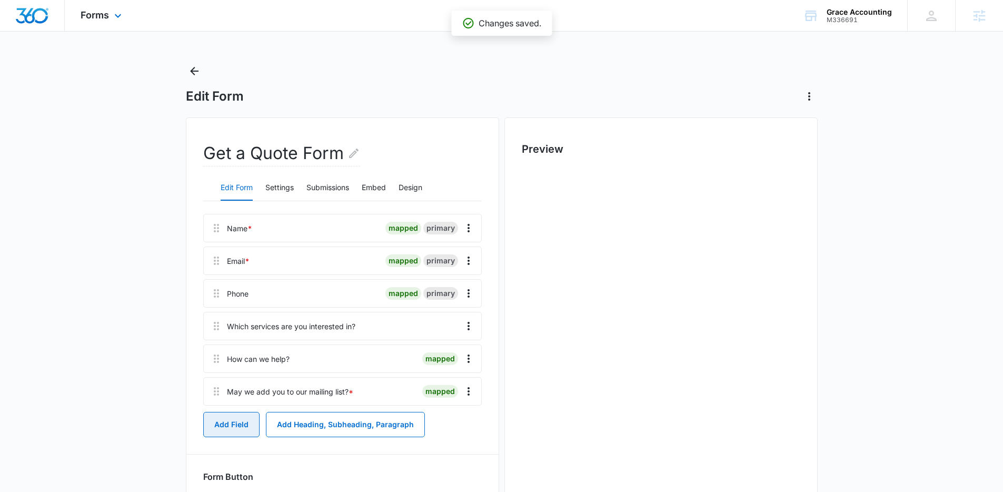
scroll to position [0, 0]
click at [98, 21] on div "Forms Apps Reputation Websites Forms CRM Email Social Content Ads Intelligence …" at bounding box center [102, 15] width 75 height 31
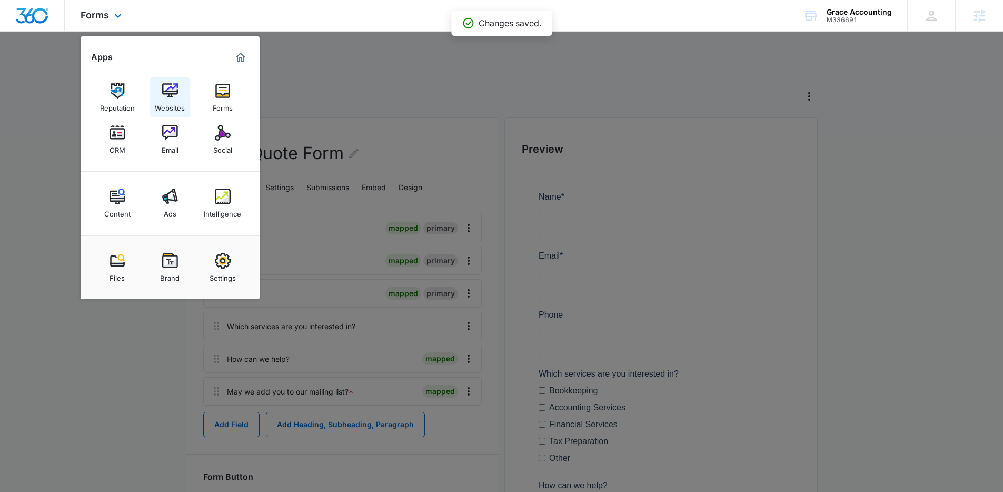
click at [168, 93] on img at bounding box center [170, 91] width 16 height 16
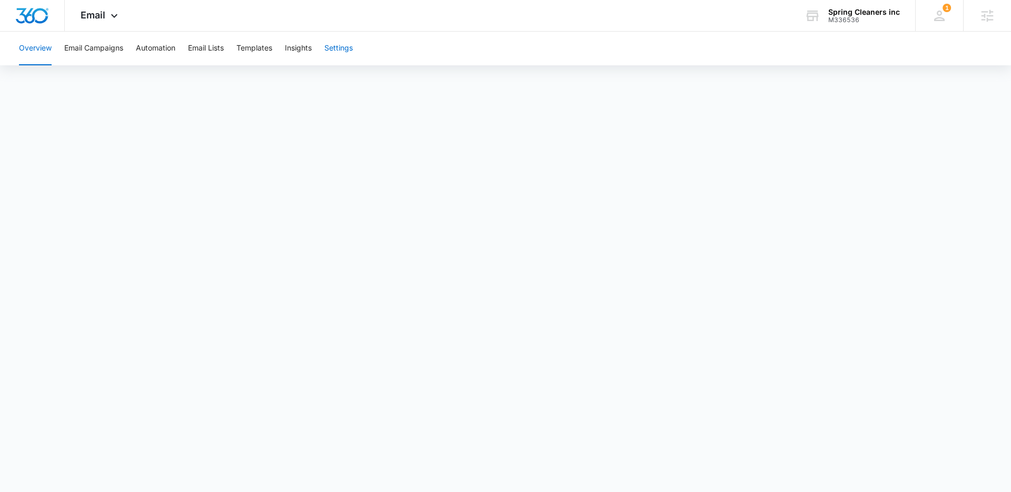
click at [343, 43] on button "Settings" at bounding box center [338, 49] width 28 height 34
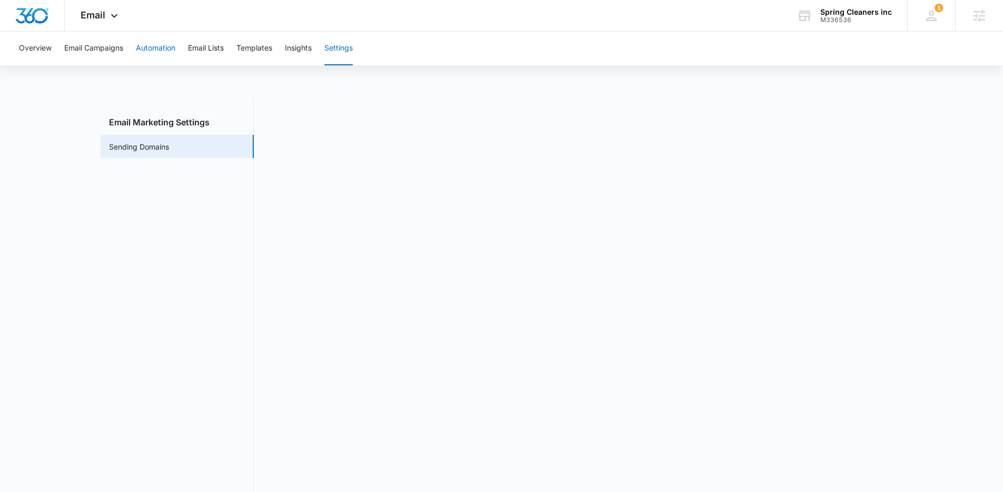
click at [147, 49] on button "Automation" at bounding box center [155, 49] width 39 height 34
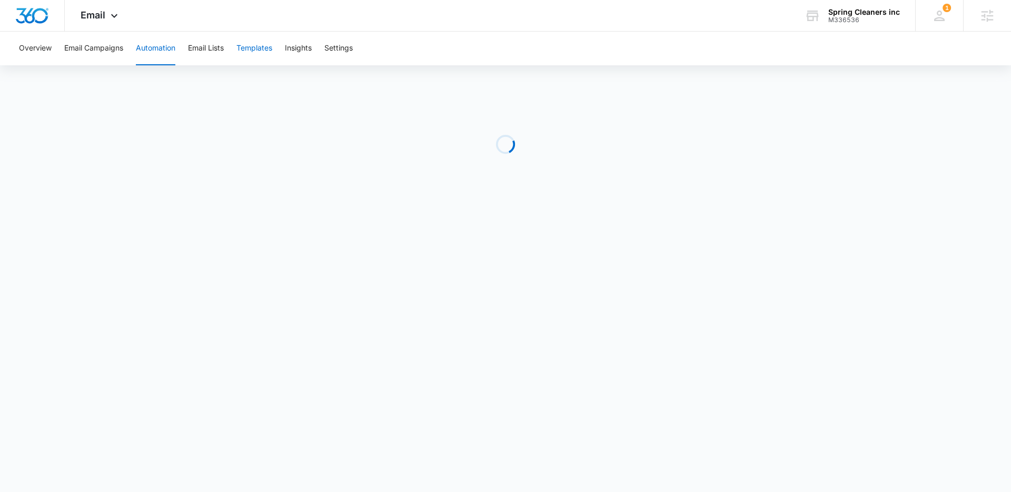
click at [258, 44] on button "Templates" at bounding box center [254, 49] width 36 height 34
click at [159, 53] on button "Automation" at bounding box center [155, 49] width 39 height 34
click at [241, 51] on button "Templates" at bounding box center [254, 49] width 36 height 34
click at [144, 50] on button "Automation" at bounding box center [155, 49] width 39 height 34
click at [112, 18] on icon at bounding box center [114, 18] width 6 height 4
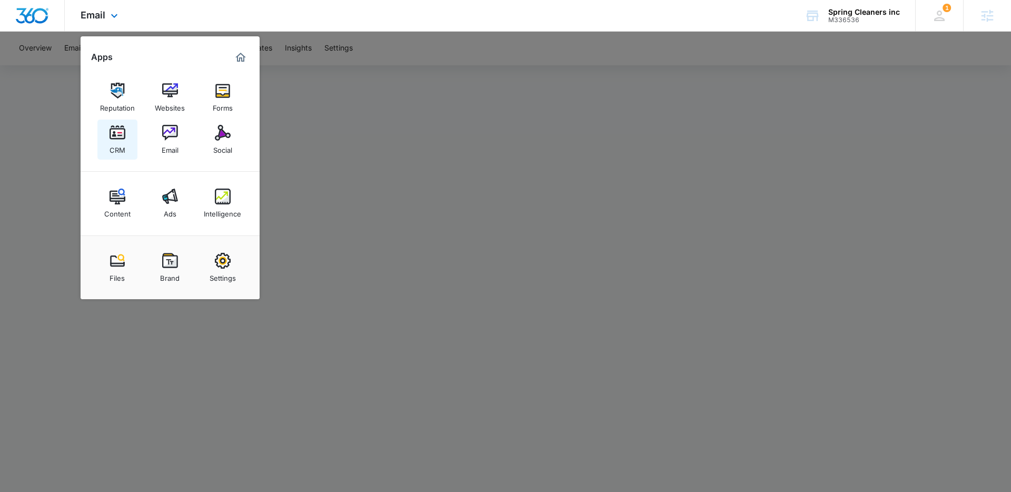
click at [111, 138] on img at bounding box center [117, 133] width 16 height 16
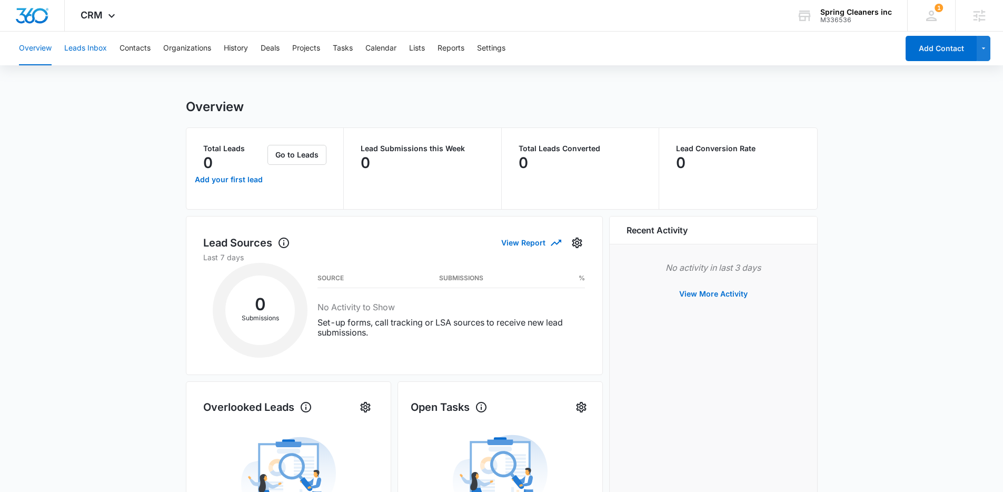
click at [90, 50] on button "Leads Inbox" at bounding box center [85, 49] width 43 height 34
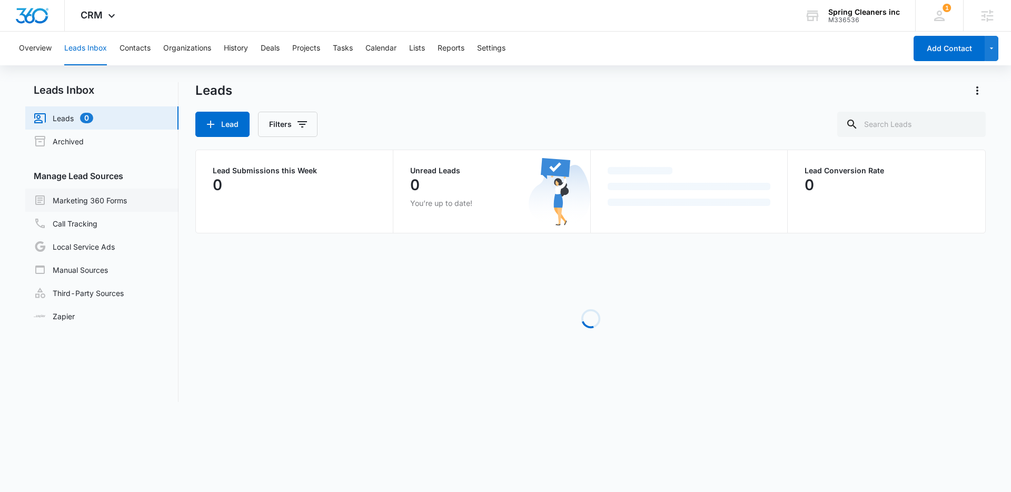
click at [87, 196] on link "Marketing 360 Forms" at bounding box center [80, 200] width 93 height 13
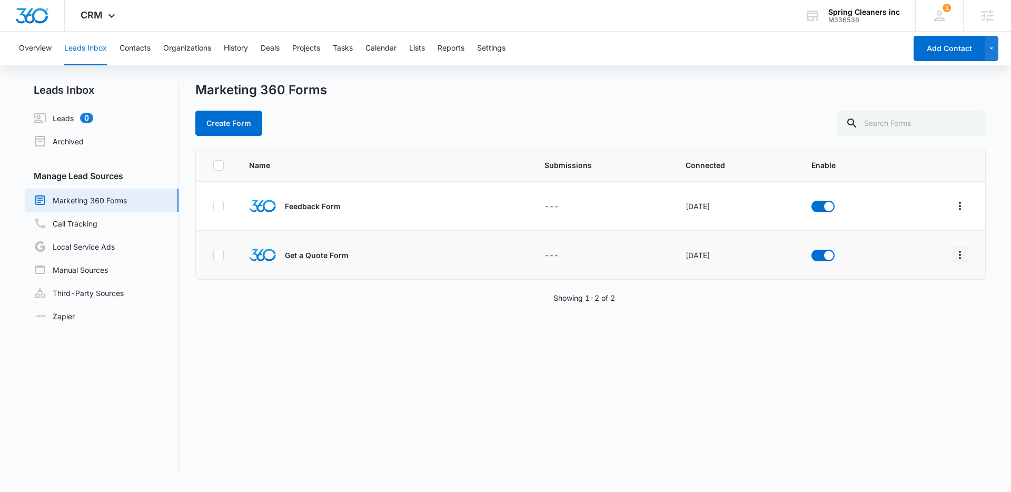
click at [953, 252] on icon "Overflow Menu" at bounding box center [959, 254] width 13 height 13
click at [882, 313] on div "Field Mapping" at bounding box center [904, 315] width 59 height 7
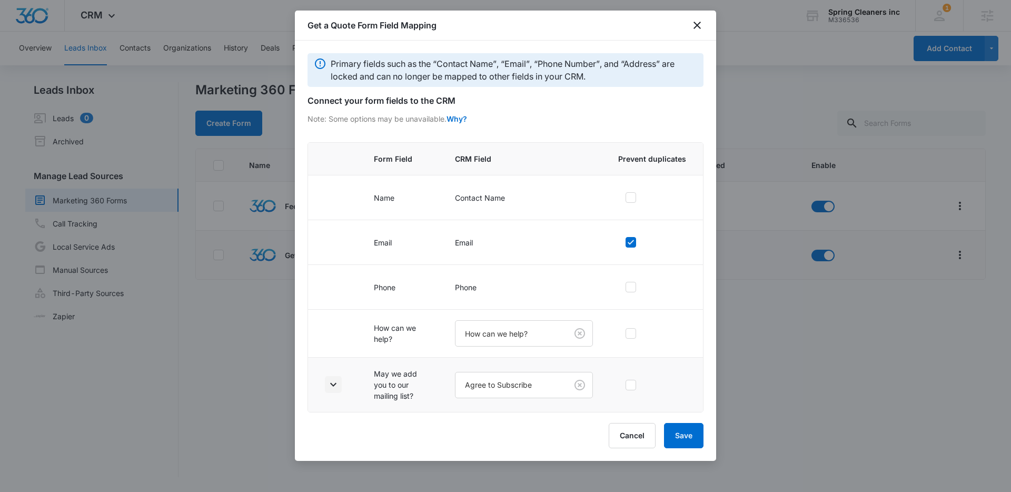
click at [332, 383] on icon "button" at bounding box center [333, 384] width 13 height 13
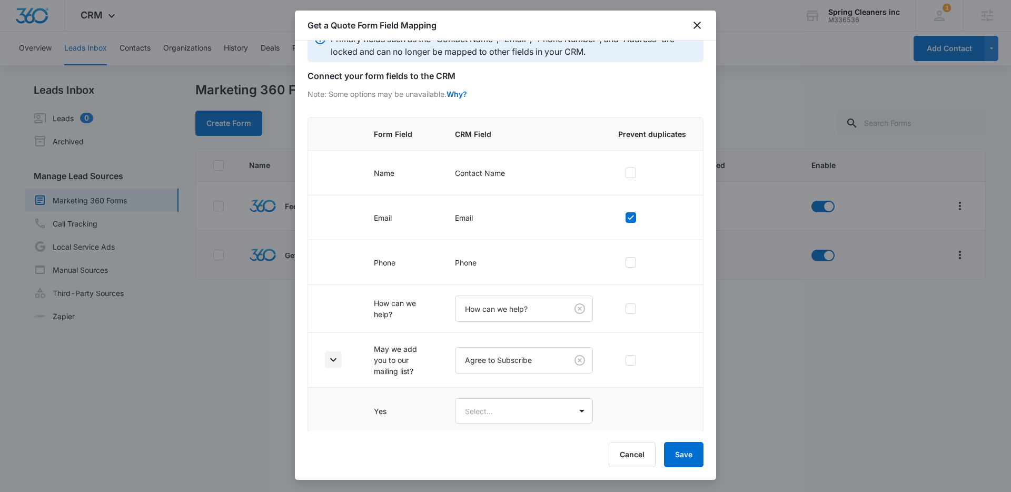
scroll to position [75, 0]
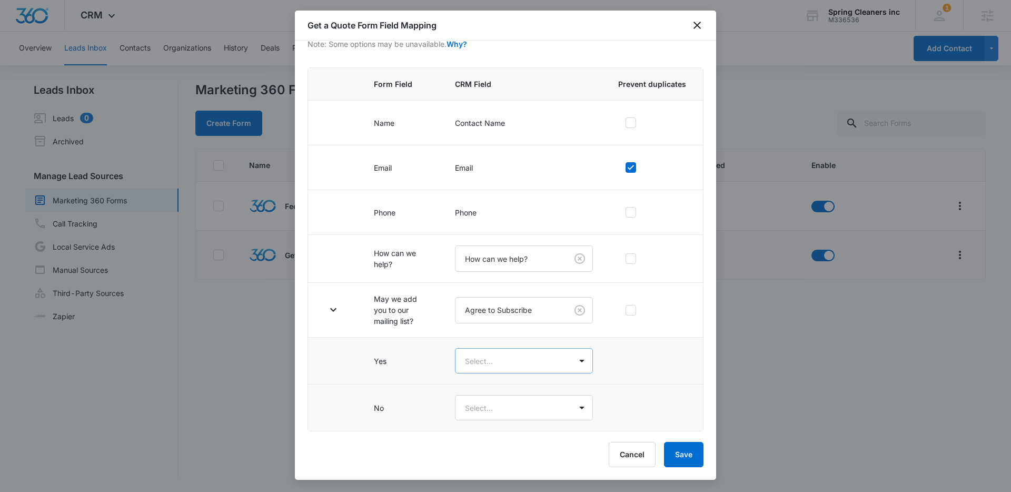
click at [495, 369] on body "CRM Apps Reputation Websites Forms CRM Email Social Content Ads Intelligence Fi…" at bounding box center [505, 246] width 1011 height 492
click at [492, 396] on div "Yes" at bounding box center [518, 397] width 105 height 11
click at [492, 404] on body "CRM Apps Reputation Websites Forms CRM Email Social Content Ads Intelligence Fi…" at bounding box center [505, 246] width 1011 height 492
click at [499, 460] on div "No" at bounding box center [518, 465] width 105 height 11
click at [699, 458] on button "Save" at bounding box center [683, 454] width 39 height 25
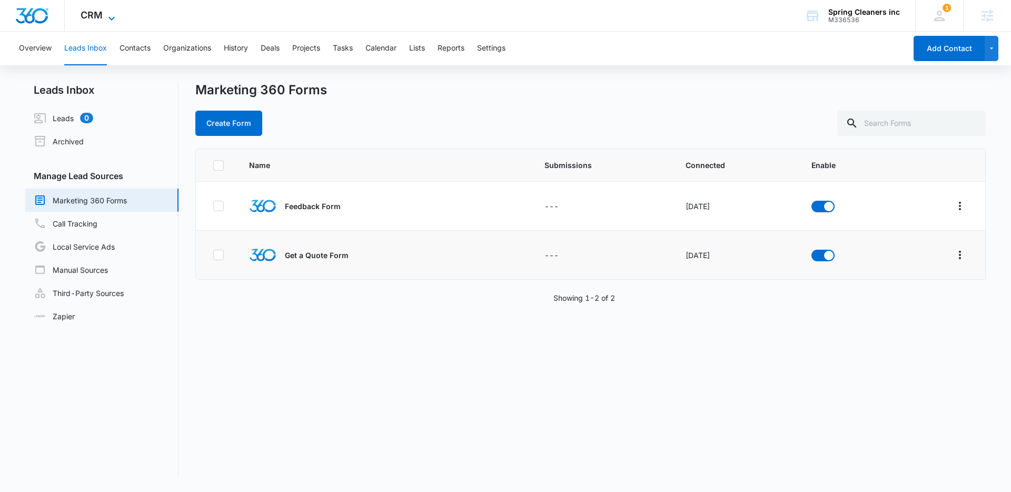
click at [115, 15] on icon at bounding box center [111, 18] width 13 height 13
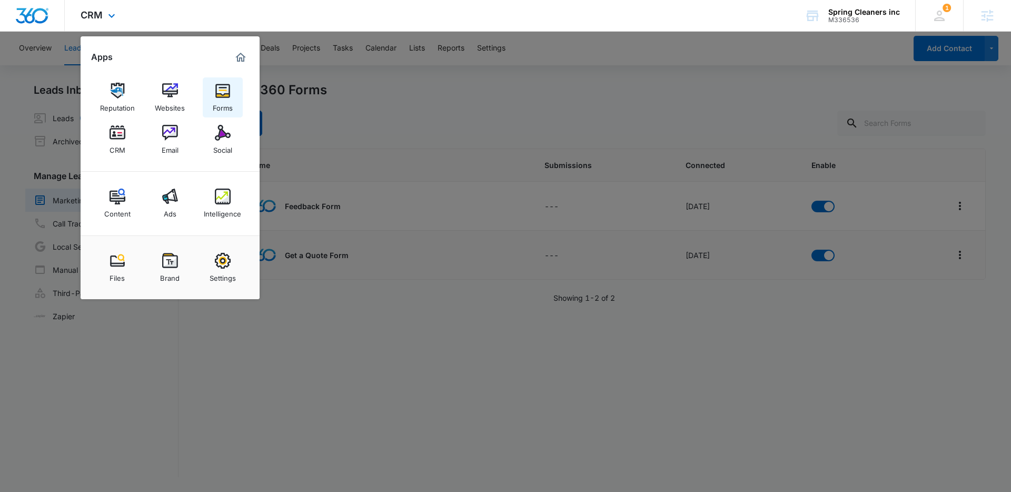
click at [224, 111] on div "Forms" at bounding box center [223, 105] width 20 height 14
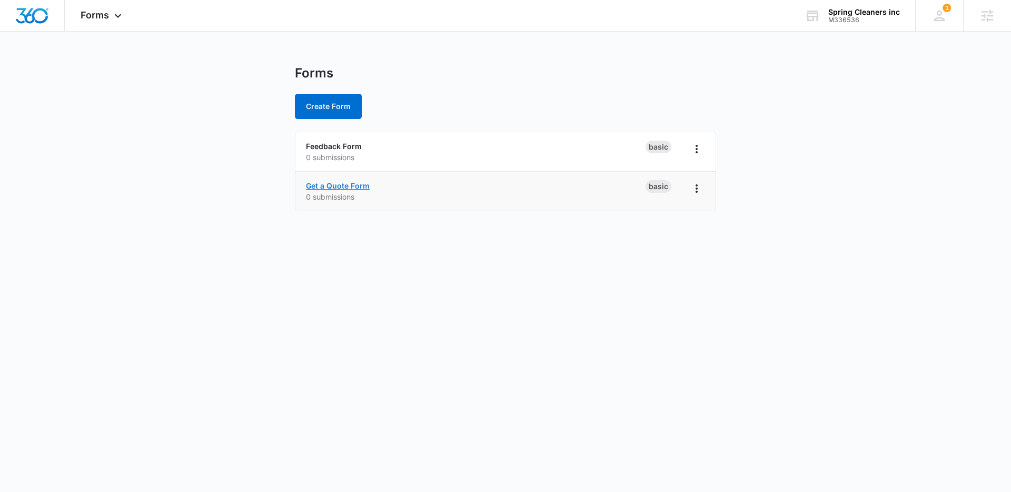
click at [345, 182] on link "Get a Quote Form" at bounding box center [338, 185] width 64 height 9
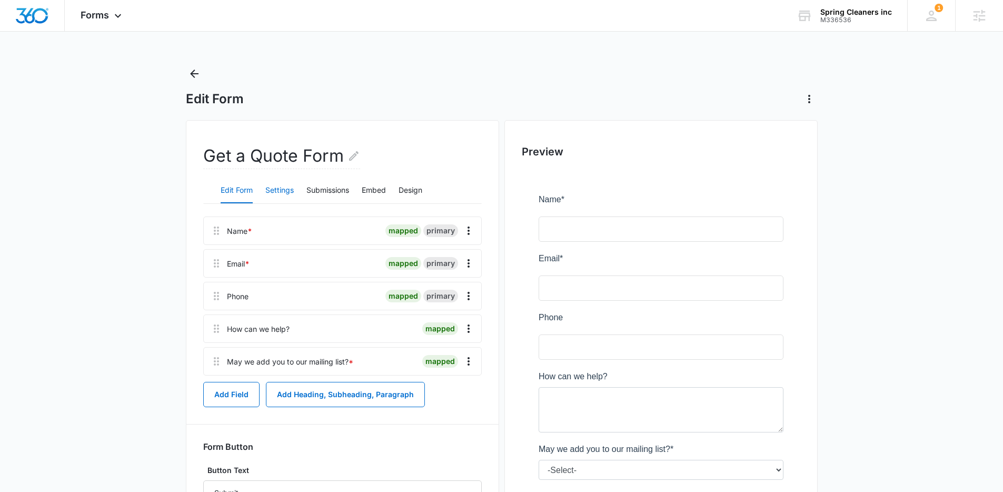
click at [280, 195] on button "Settings" at bounding box center [279, 190] width 28 height 25
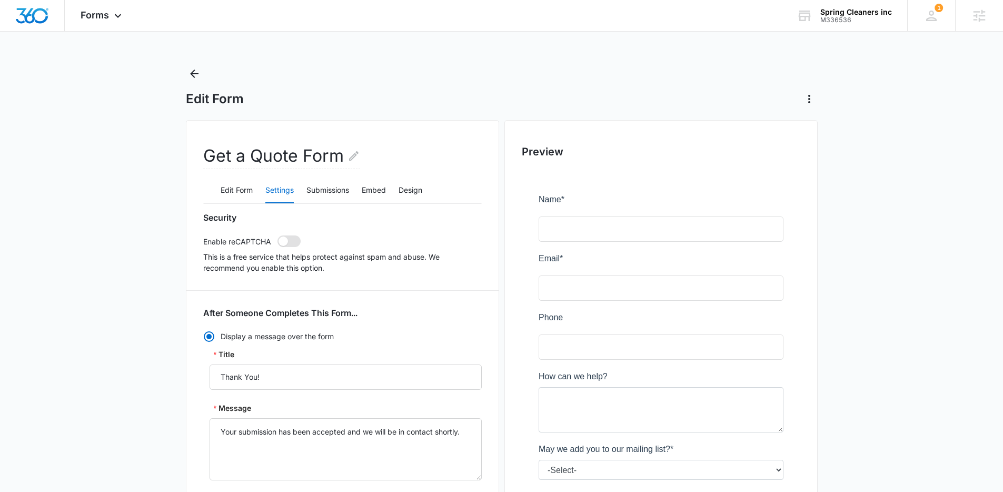
click at [290, 238] on span at bounding box center [288, 241] width 23 height 12
click at [277, 235] on input "checkbox" at bounding box center [277, 235] width 1 height 1
checkbox input "true"
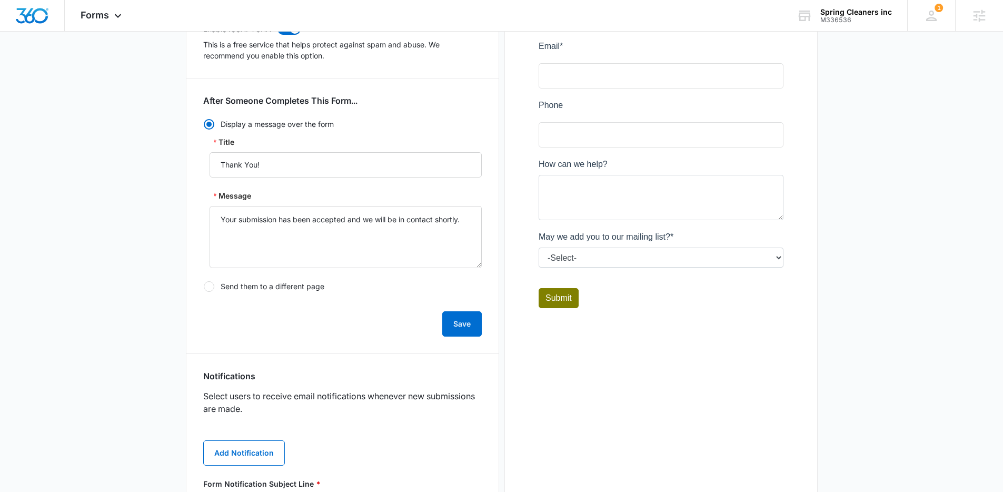
scroll to position [302, 0]
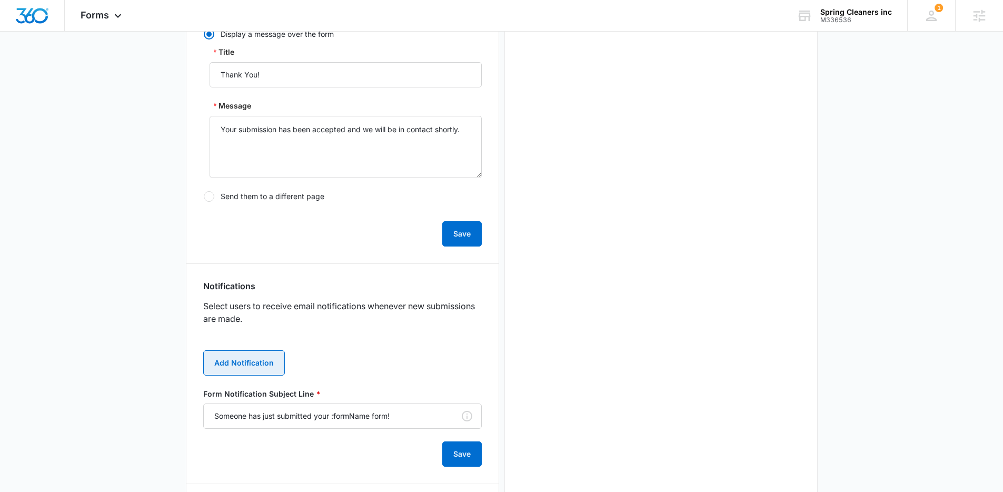
click at [243, 361] on button "Add Notification" at bounding box center [244, 362] width 82 height 25
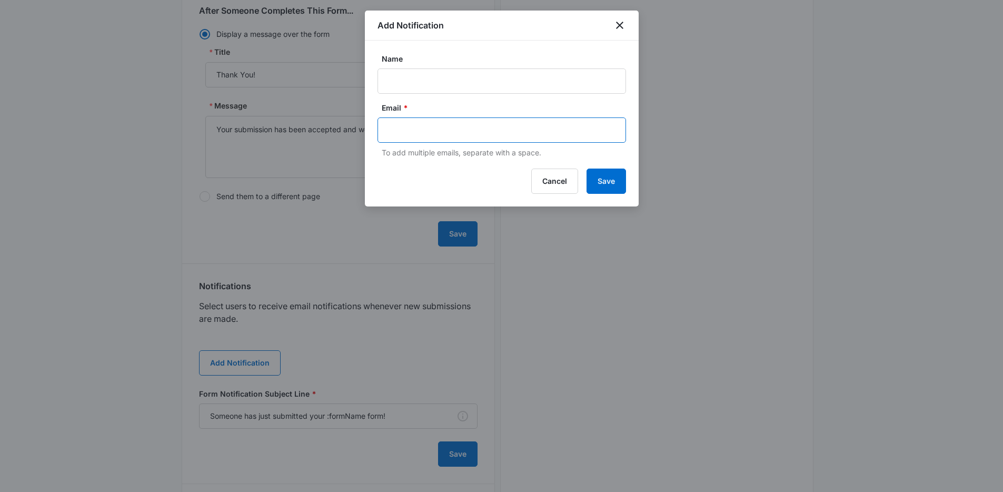
click at [421, 136] on input "text" at bounding box center [502, 130] width 228 height 16
paste input "annie.mcguffin@madwire.com"
type input "annie.mcguffin@madwire.com"
click at [487, 75] on input "Name" at bounding box center [501, 80] width 248 height 25
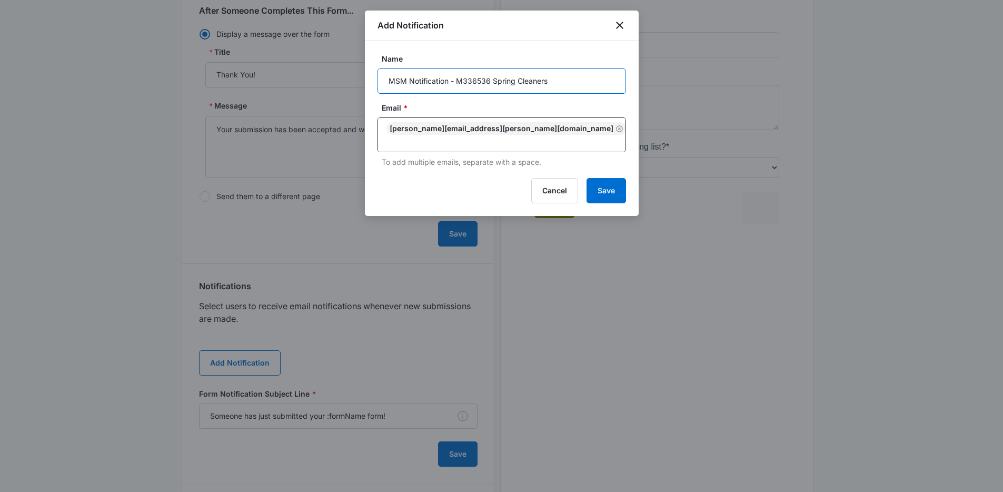
type input "MSM Notification - M336536 Spring Cleaners"
click at [612, 181] on button "Save" at bounding box center [605, 190] width 39 height 25
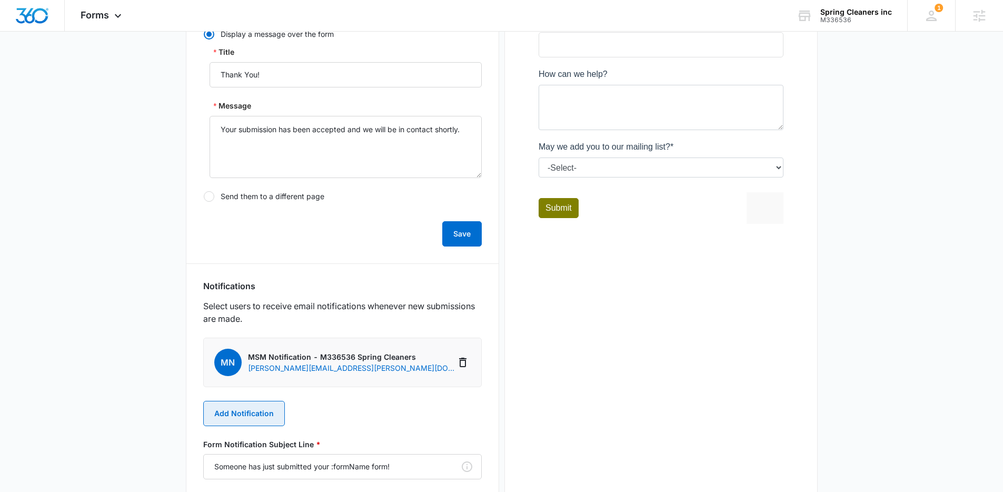
click at [260, 410] on button "Add Notification" at bounding box center [244, 413] width 82 height 25
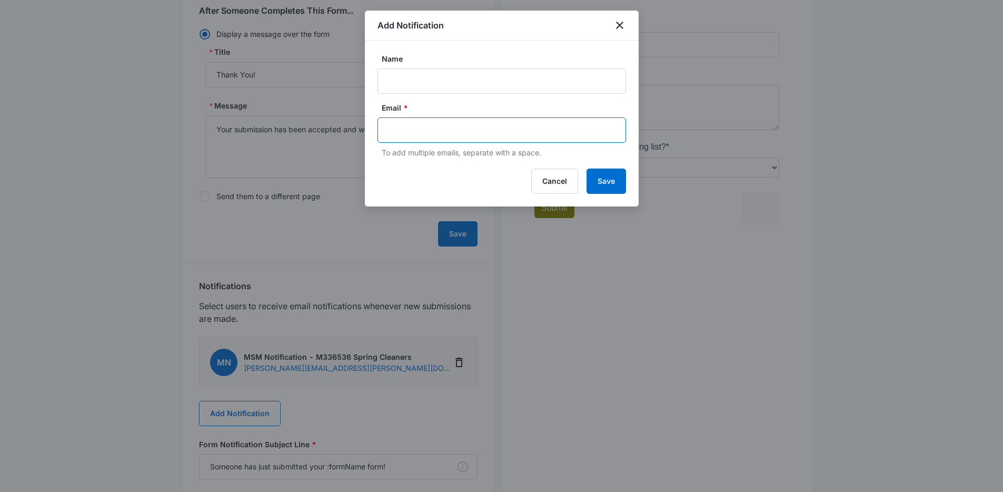
click at [407, 124] on input "text" at bounding box center [502, 130] width 228 height 16
paste input "springcleanersmarko@yahoo.com"
type input "springcleanersmarko@yahoo.com"
click at [395, 86] on input "Name" at bounding box center [501, 80] width 248 height 25
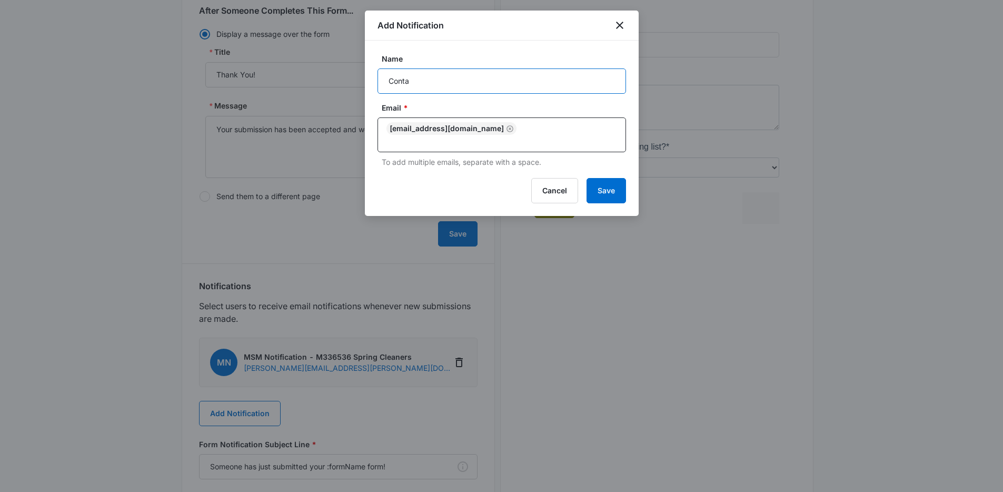
type input "Contact Form Submission"
click at [600, 185] on button "Save" at bounding box center [605, 190] width 39 height 25
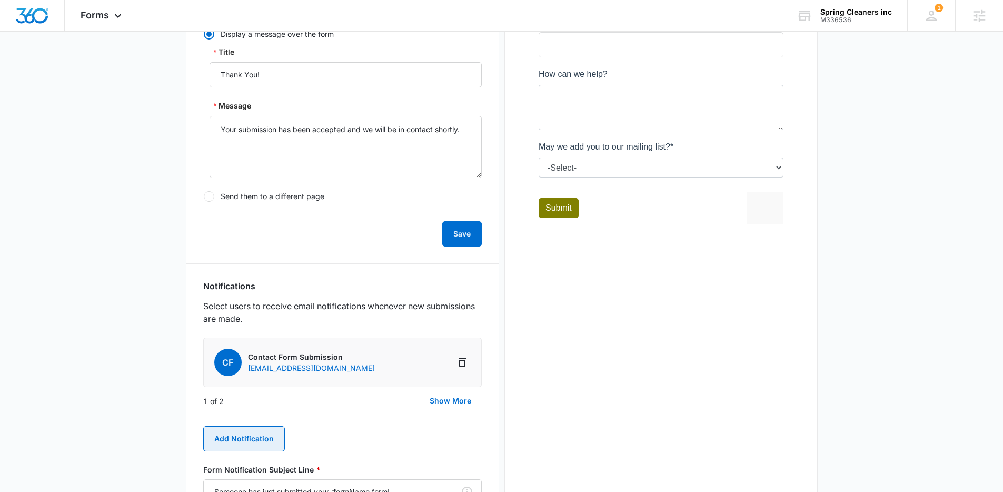
click at [241, 433] on button "Add Notification" at bounding box center [244, 438] width 82 height 25
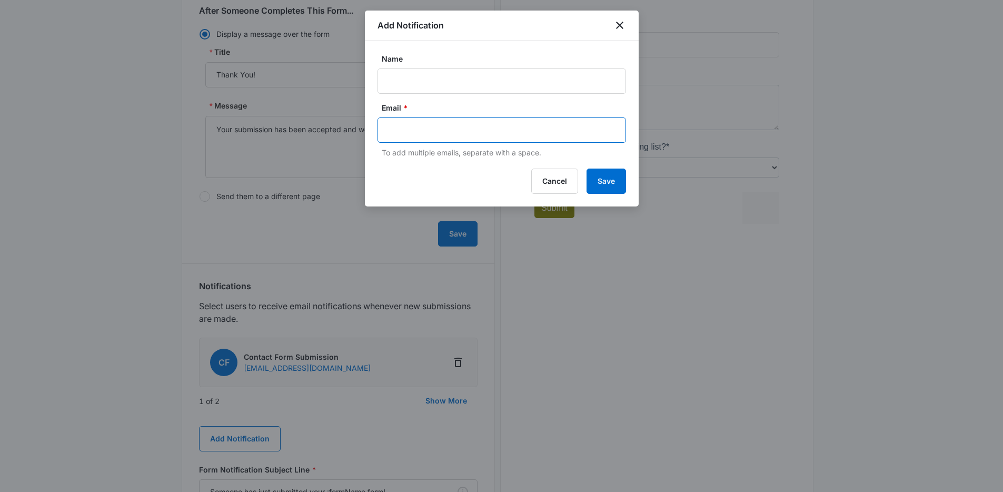
click at [406, 132] on input "text" at bounding box center [502, 130] width 228 height 16
paste input "3104846889@tmomail.net"
type input "3104846889@tmomail.net"
click at [408, 84] on input "Name" at bounding box center [501, 80] width 248 height 25
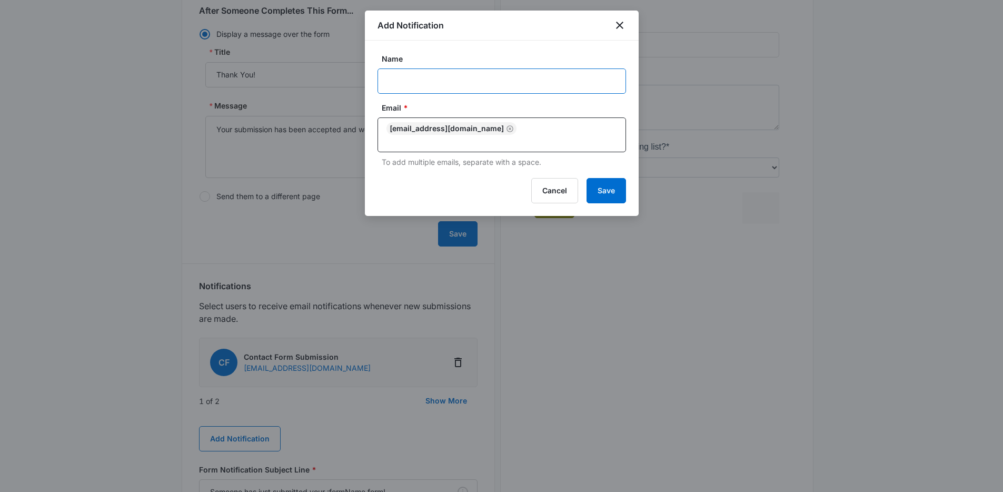
type input "Contact Form Submission"
click at [600, 178] on button "Save" at bounding box center [605, 190] width 39 height 25
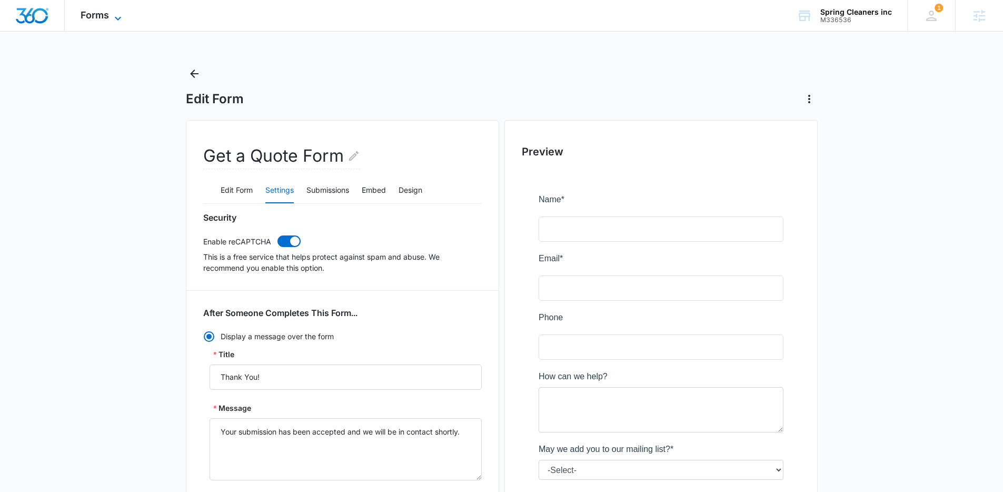
click at [97, 16] on span "Forms" at bounding box center [95, 14] width 28 height 11
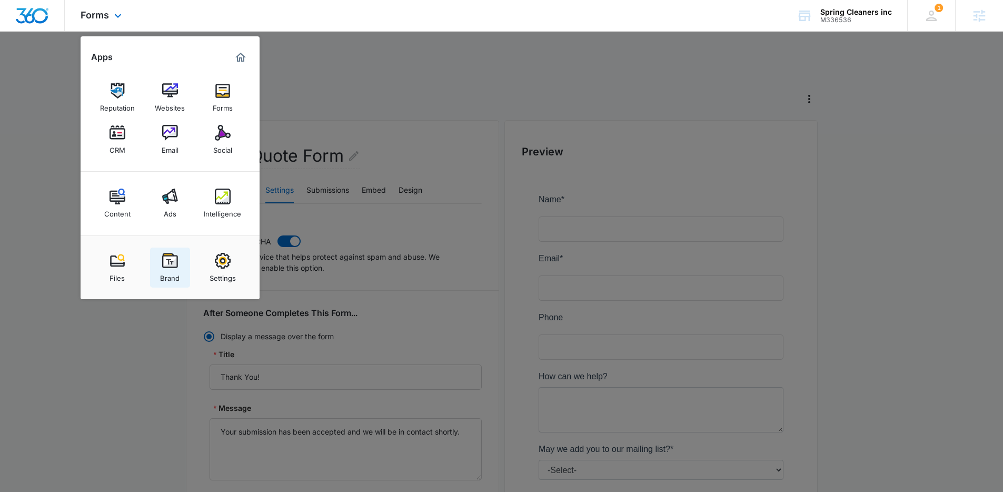
click at [169, 269] on div "Brand" at bounding box center [169, 275] width 19 height 14
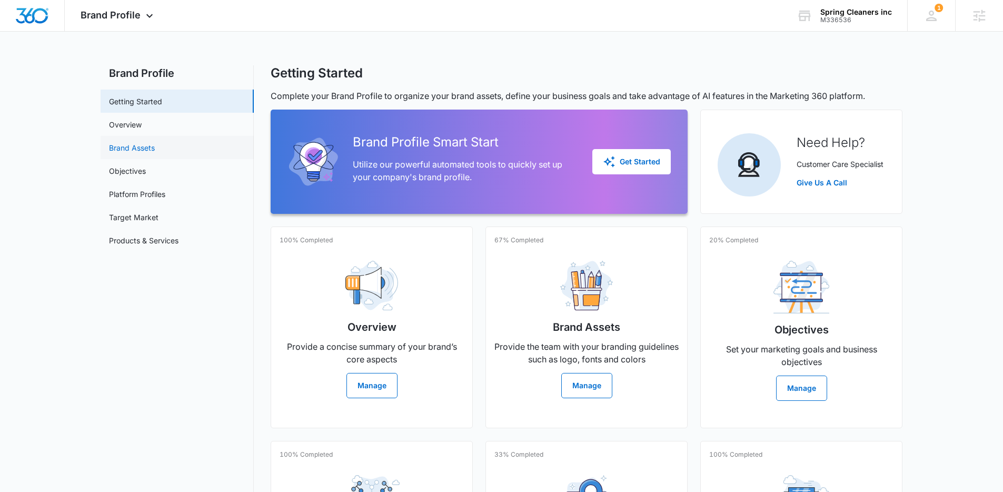
click at [130, 149] on link "Brand Assets" at bounding box center [132, 147] width 46 height 11
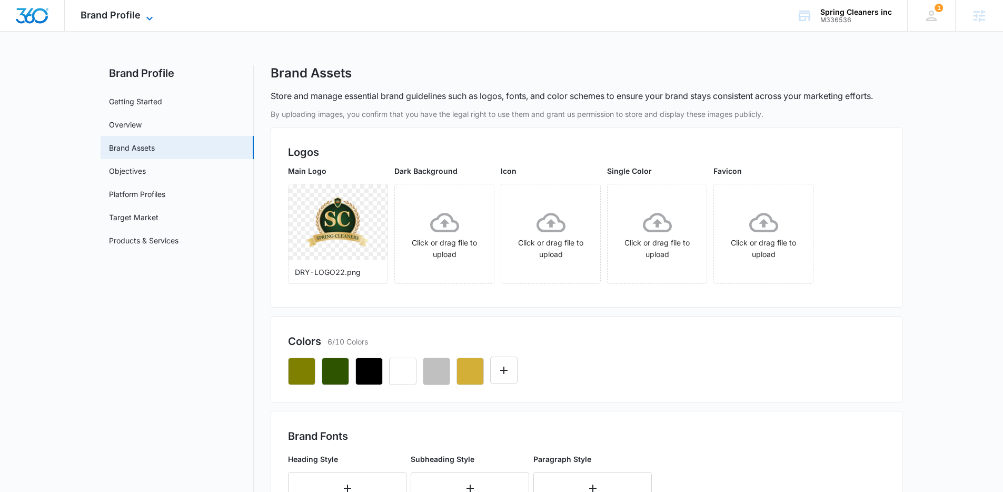
click at [112, 18] on span "Brand Profile" at bounding box center [111, 14] width 60 height 11
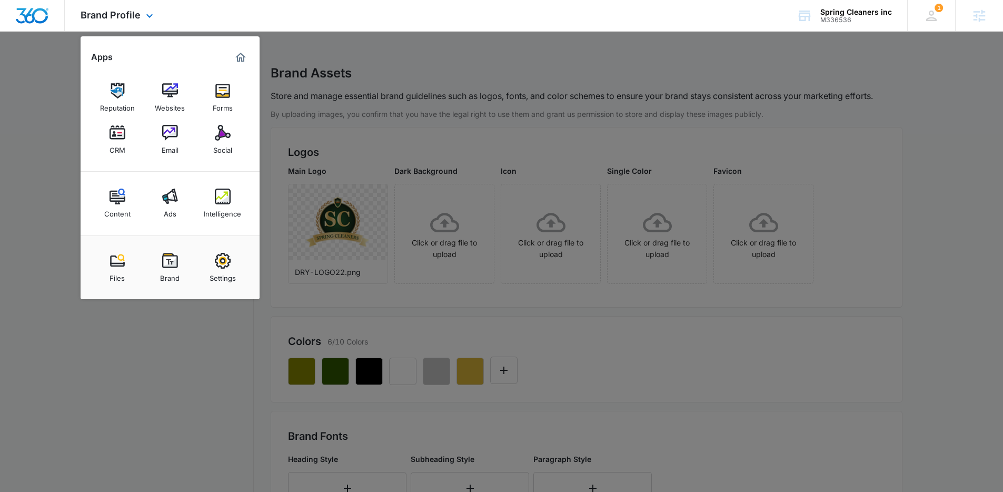
click at [27, 1] on div at bounding box center [32, 15] width 65 height 31
click at [34, 17] on img "Dashboard" at bounding box center [32, 16] width 34 height 16
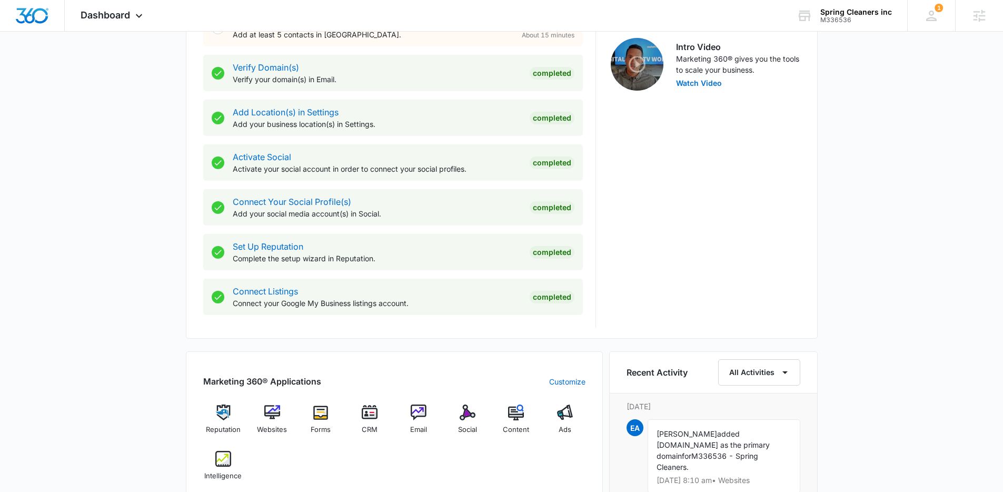
scroll to position [295, 0]
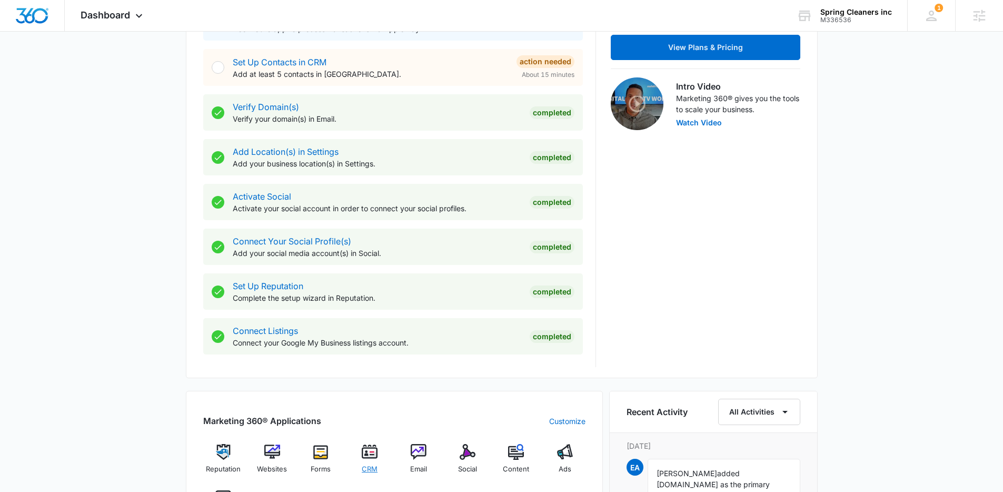
click at [367, 452] on img at bounding box center [370, 452] width 16 height 16
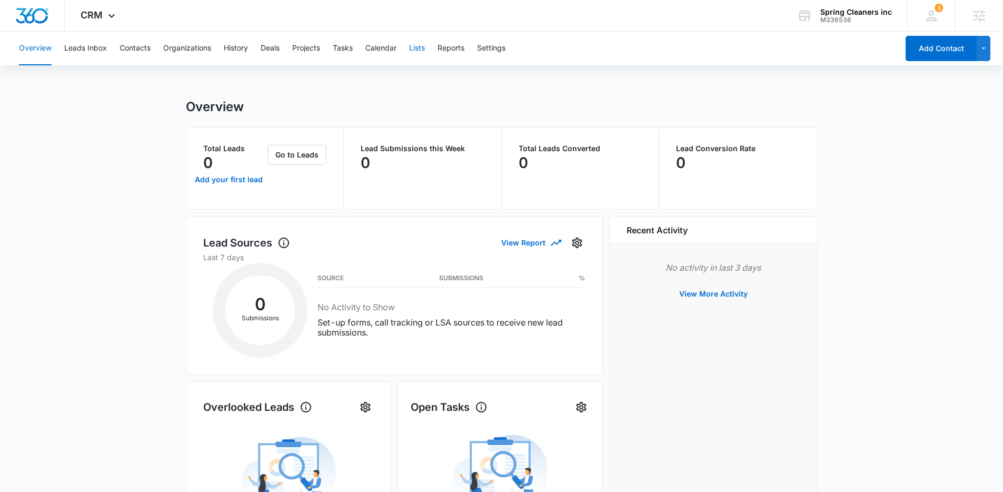
click at [418, 47] on button "Lists" at bounding box center [417, 49] width 16 height 34
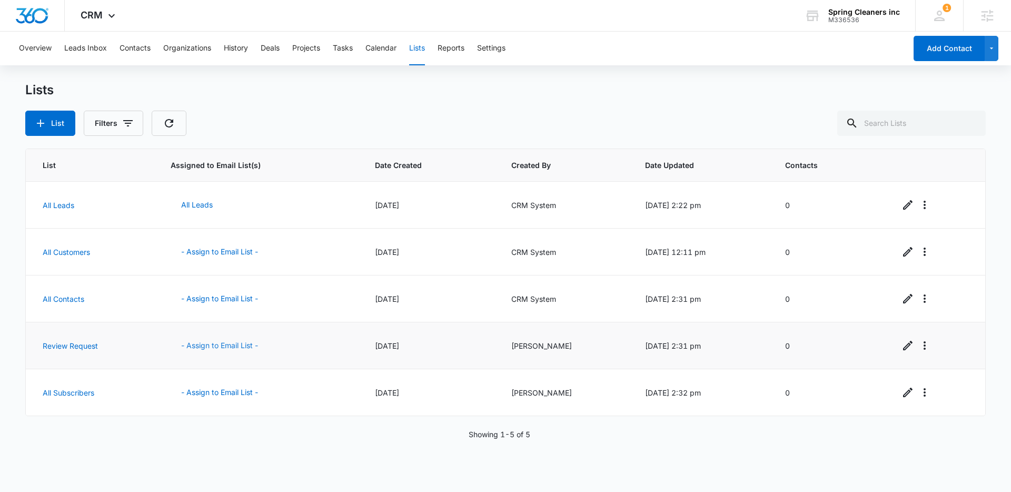
click at [209, 344] on button "- Assign to Email List -" at bounding box center [220, 345] width 98 height 25
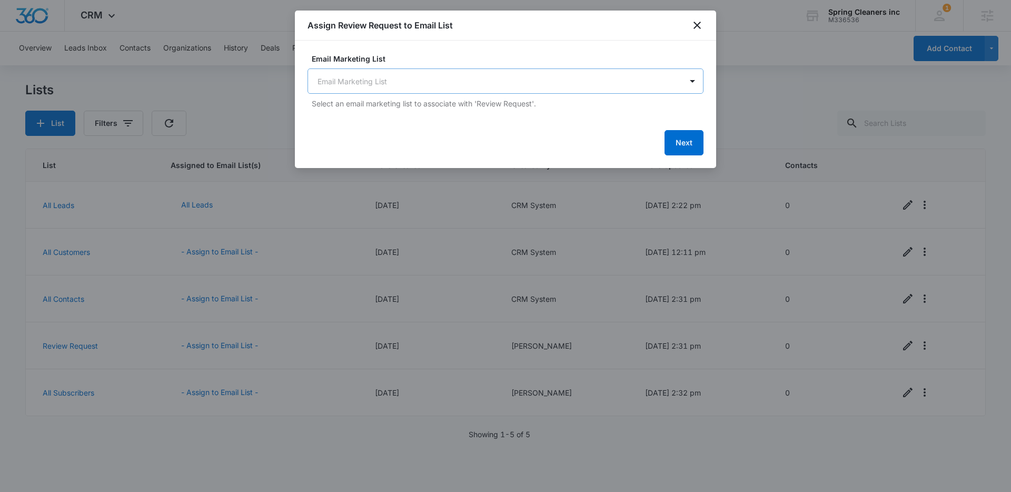
click at [417, 82] on body "CRM Apps Reputation Websites Forms CRM Email Social Content Ads Intelligence Fi…" at bounding box center [505, 246] width 1011 height 492
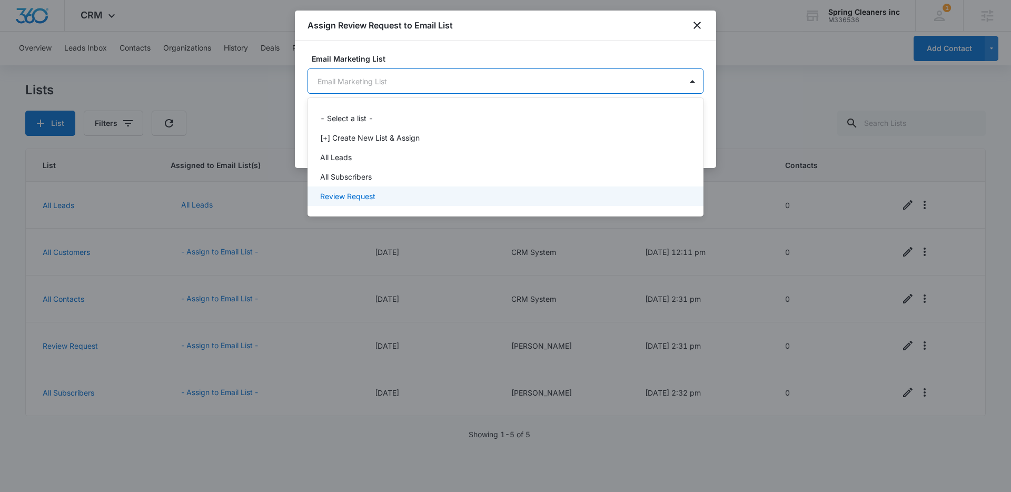
click at [375, 192] on p "Review Request" at bounding box center [347, 196] width 55 height 11
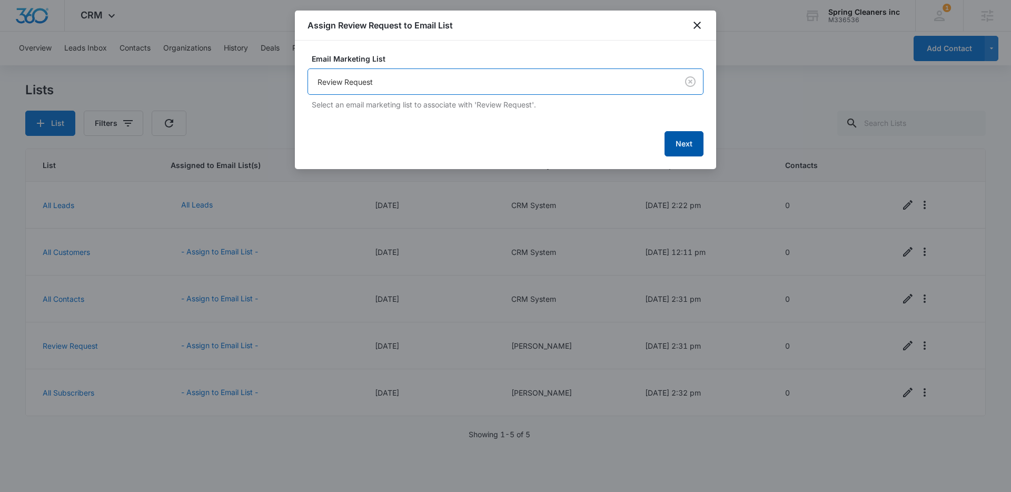
click at [683, 147] on button "Next" at bounding box center [683, 143] width 39 height 25
